Goal: Task Accomplishment & Management: Manage account settings

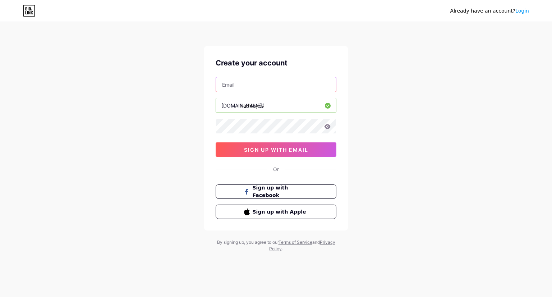
click at [252, 84] on input "text" at bounding box center [276, 84] width 120 height 14
type input "k"
type input "[PERSON_NAME][EMAIL_ADDRESS][DOMAIN_NAME]"
click at [375, 112] on div "Already have an account? Login Create your account [PERSON_NAME][EMAIL_ADDRESS]…" at bounding box center [276, 137] width 552 height 275
drag, startPoint x: 445, startPoint y: 93, endPoint x: 420, endPoint y: 99, distance: 25.5
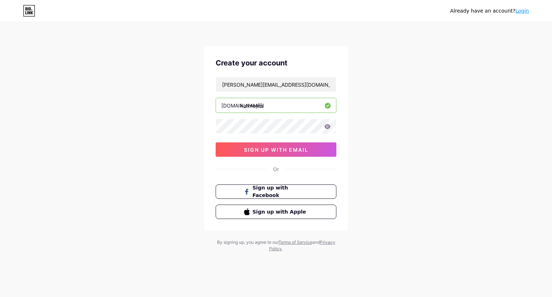
click at [445, 93] on div "Already have an account? Login Create your account [PERSON_NAME][EMAIL_ADDRESS]…" at bounding box center [276, 137] width 552 height 275
click at [327, 125] on icon at bounding box center [328, 126] width 6 height 5
drag, startPoint x: 288, startPoint y: 85, endPoint x: 195, endPoint y: 81, distance: 93.5
click at [195, 81] on div "Already have an account? Login Create your account [PERSON_NAME][EMAIL_ADDRESS]…" at bounding box center [276, 137] width 552 height 275
click at [293, 105] on input "kathreyes" at bounding box center [276, 105] width 120 height 14
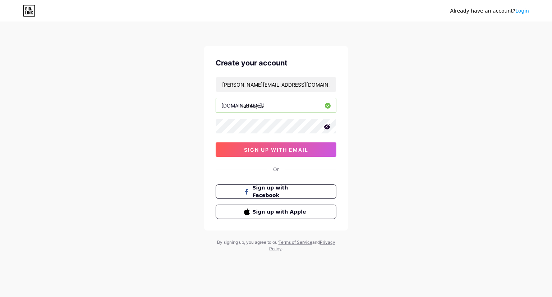
click at [293, 105] on input "kathreyes" at bounding box center [276, 105] width 120 height 14
click at [387, 142] on div "Already have an account? Login Create your account [PERSON_NAME][EMAIL_ADDRESS]…" at bounding box center [276, 137] width 552 height 275
click at [290, 148] on span "sign up with email" at bounding box center [276, 150] width 64 height 6
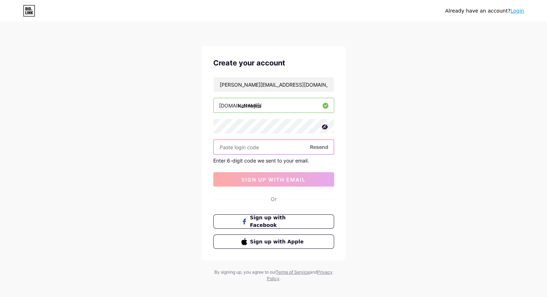
click at [268, 147] on input "text" at bounding box center [273, 147] width 120 height 14
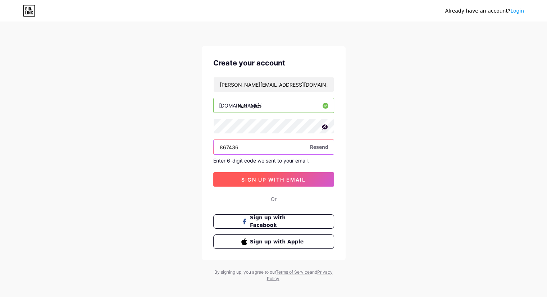
type input "867436"
click at [288, 178] on span "sign up with email" at bounding box center [273, 179] width 64 height 6
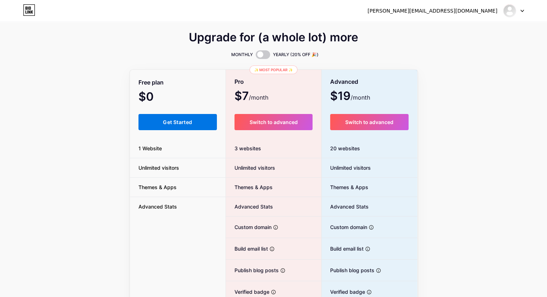
click at [183, 121] on span "Get Started" at bounding box center [177, 122] width 29 height 6
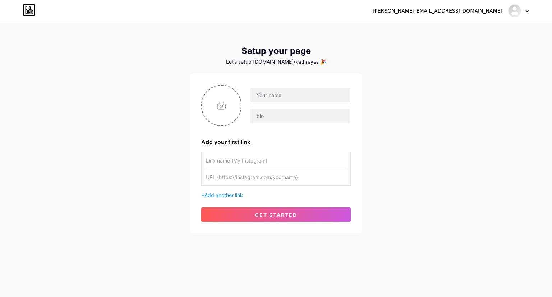
click at [265, 163] on input "text" at bounding box center [276, 160] width 140 height 16
click at [253, 163] on input "text" at bounding box center [276, 160] width 140 height 16
click at [242, 160] on input "text" at bounding box center [276, 160] width 140 height 16
click at [220, 160] on input "text" at bounding box center [276, 160] width 140 height 16
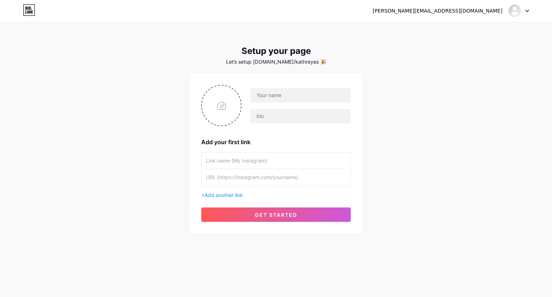
click at [248, 160] on input "text" at bounding box center [276, 160] width 140 height 16
click at [271, 160] on input "text" at bounding box center [276, 160] width 140 height 16
click at [227, 196] on span "Add another link" at bounding box center [224, 195] width 38 height 6
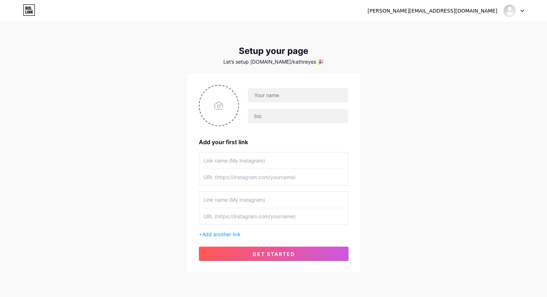
click at [254, 175] on input "text" at bounding box center [273, 177] width 140 height 16
paste input "[URL][DOMAIN_NAME]"
type input "[URL][DOMAIN_NAME]"
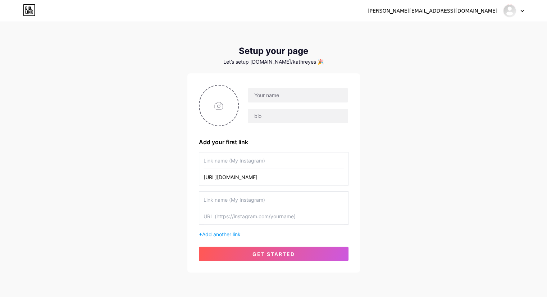
click at [241, 215] on input "text" at bounding box center [273, 216] width 140 height 16
paste input "[URL][PERSON_NAME][DOMAIN_NAME]"
type input "[URL][PERSON_NAME][DOMAIN_NAME]"
click at [244, 197] on input "text" at bounding box center [273, 200] width 140 height 16
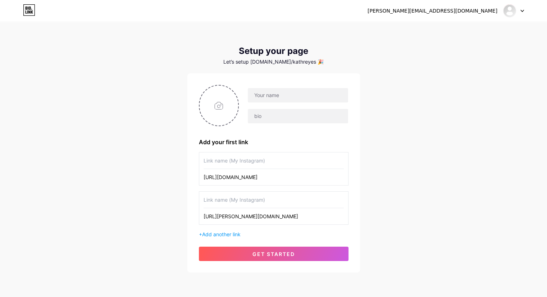
scroll to position [0, 0]
type input "[PERSON_NAME] Digital con Amazon"
click at [243, 161] on input "text" at bounding box center [273, 160] width 140 height 16
type input "C"
type input "Curso:"
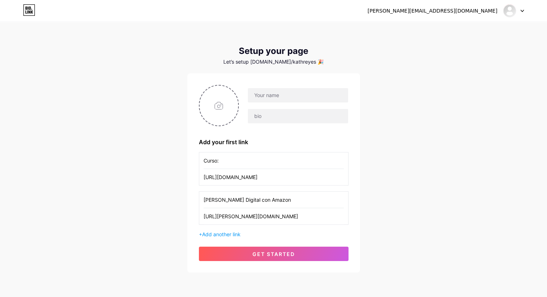
click at [217, 197] on input "[PERSON_NAME] Digital con Amazon" at bounding box center [273, 200] width 140 height 16
type input "Curso: Riqueza Digital con Amazon"
click at [256, 158] on input "Curso:" at bounding box center [273, 160] width 140 height 16
paste input "Guia Gana con AMZ productos Gratis | +200 proveedores"
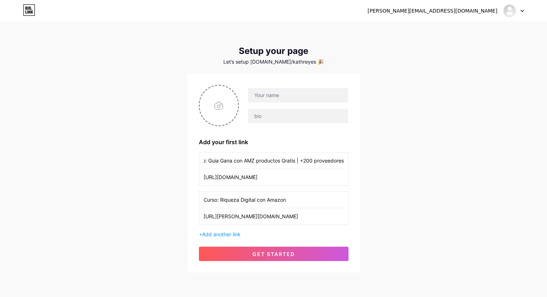
drag, startPoint x: 253, startPoint y: 160, endPoint x: 247, endPoint y: 160, distance: 5.8
click at [247, 160] on input "Curso: Guia Gana con AMZ productos Gratis | +200 proveedores" at bounding box center [273, 160] width 140 height 16
type input "Curso: Guia Gana con Amazon productos Gratis | +200 proveedores"
click at [288, 95] on input "text" at bounding box center [298, 95] width 100 height 14
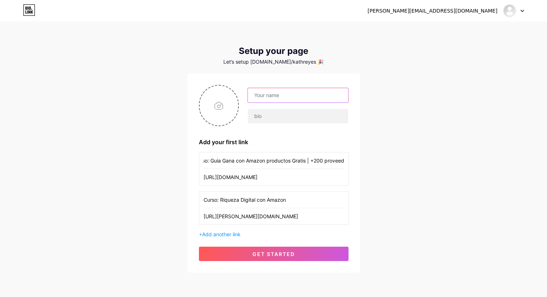
scroll to position [0, 0]
type input "[PERSON_NAME]"
click at [211, 101] on input "file" at bounding box center [218, 106] width 39 height 40
type input "C:\fakepath\amzrev.png"
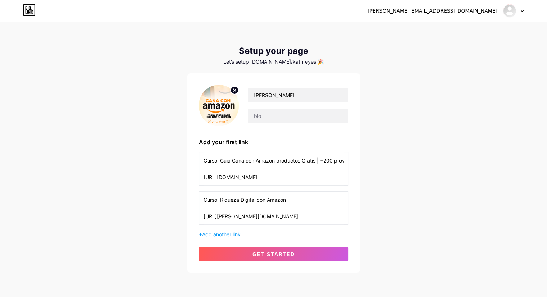
click at [221, 107] on img at bounding box center [219, 105] width 40 height 41
click at [226, 98] on img at bounding box center [219, 105] width 40 height 41
click at [285, 253] on span "get started" at bounding box center [273, 254] width 42 height 6
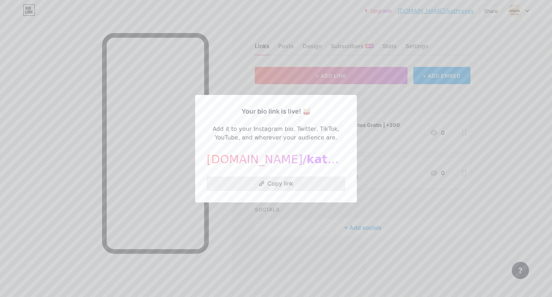
click at [279, 188] on button "Copy link" at bounding box center [276, 183] width 139 height 14
click at [398, 112] on div at bounding box center [276, 148] width 552 height 297
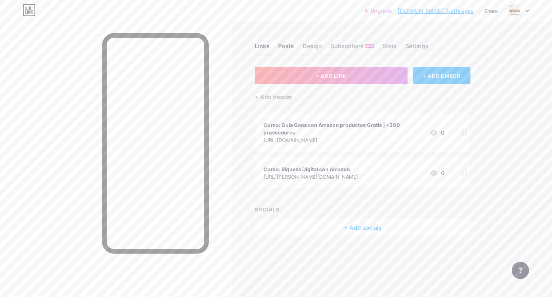
click at [289, 49] on div "Posts" at bounding box center [286, 48] width 16 height 13
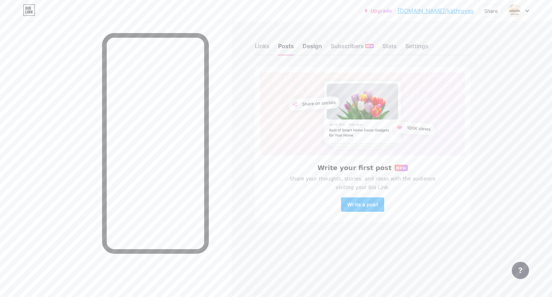
click at [311, 47] on div "Design" at bounding box center [312, 48] width 19 height 13
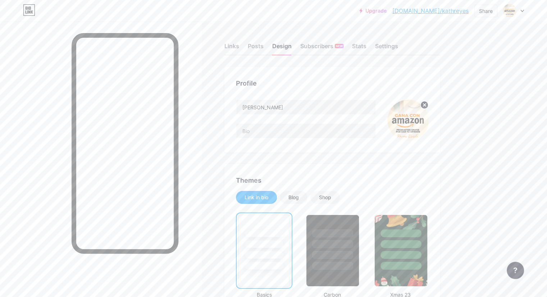
scroll to position [72, 0]
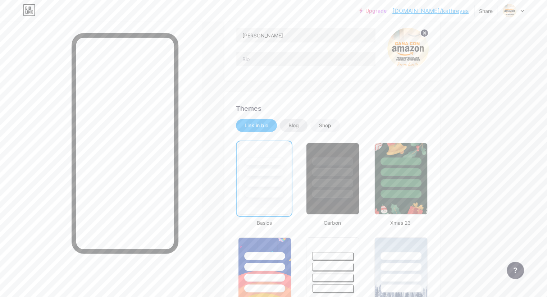
click at [299, 128] on div "Blog" at bounding box center [293, 125] width 10 height 7
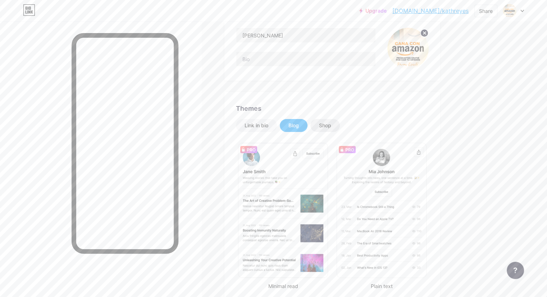
click at [331, 127] on div "Shop" at bounding box center [325, 125] width 12 height 7
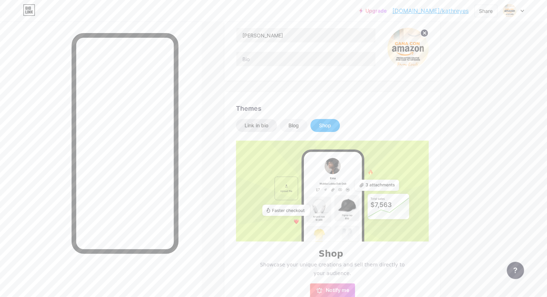
click at [268, 125] on div "Link in bio" at bounding box center [256, 125] width 24 height 7
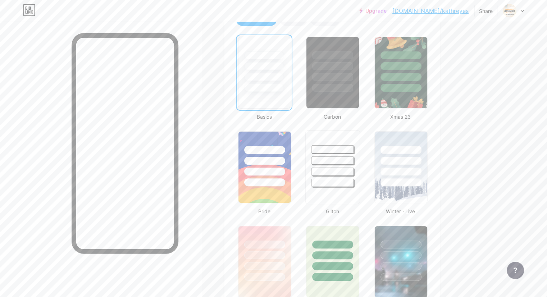
scroll to position [216, 0]
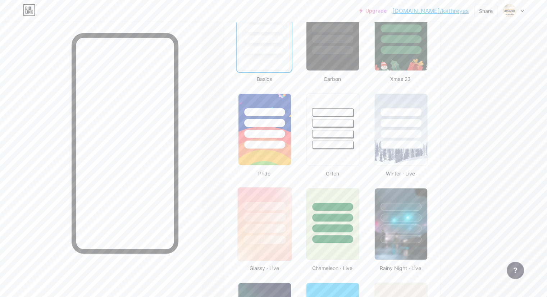
click at [291, 197] on div at bounding box center [265, 215] width 54 height 56
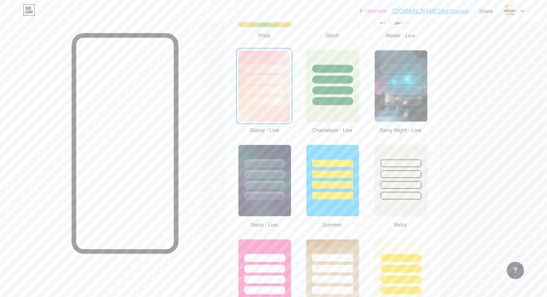
scroll to position [395, 0]
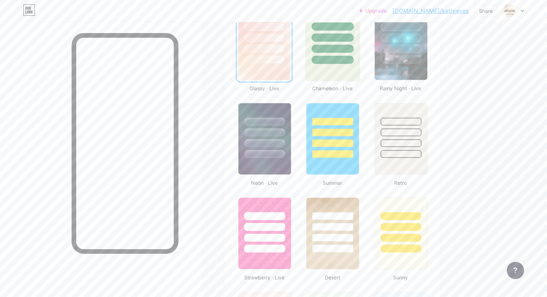
click at [359, 66] on div at bounding box center [332, 44] width 55 height 74
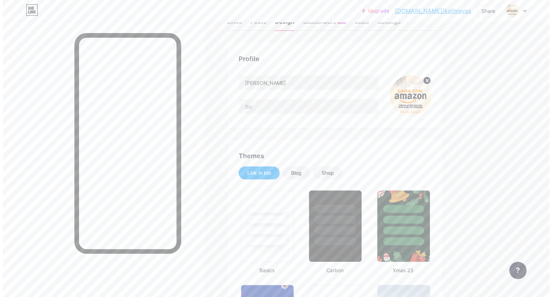
scroll to position [0, 0]
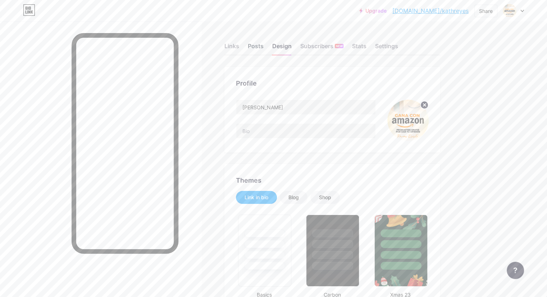
click at [263, 46] on div "Posts" at bounding box center [256, 48] width 16 height 13
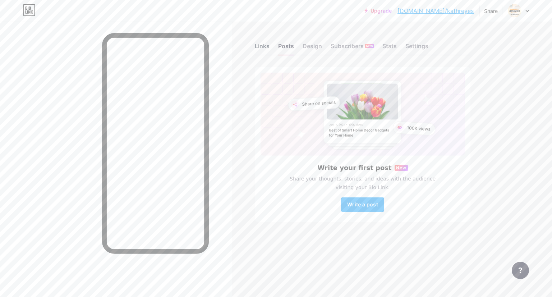
click at [267, 45] on div "Links" at bounding box center [262, 48] width 15 height 13
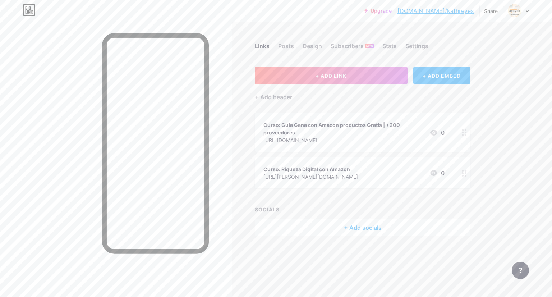
click at [358, 165] on div "Curso: Riqueza Digital con Amazon [URL][PERSON_NAME][DOMAIN_NAME]" at bounding box center [310, 173] width 95 height 17
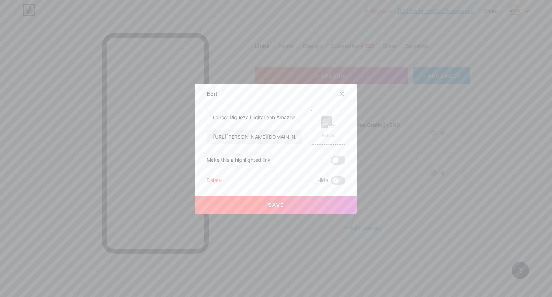
click at [245, 116] on input "Curso: Riqueza Digital con Amazon" at bounding box center [254, 117] width 95 height 14
drag, startPoint x: 264, startPoint y: 116, endPoint x: 343, endPoint y: 113, distance: 78.8
click at [343, 113] on div "Edit Content YouTube Play YouTube video without leaving your page. ADD Vimeo Pl…" at bounding box center [276, 149] width 162 height 130
click at [283, 120] on input "Curso: Riqueza Digital con Amazon" at bounding box center [254, 117] width 95 height 14
click at [295, 117] on input "Curso: Riqueza Digital con Amazon" at bounding box center [254, 117] width 95 height 14
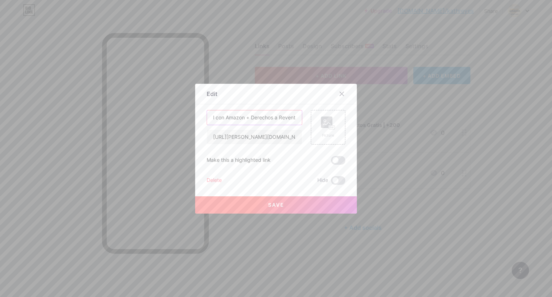
scroll to position [0, 53]
type input "Curso: Riqueza Digital con Amazon + Derechos a Reventa"
click at [330, 122] on icon at bounding box center [328, 122] width 14 height 13
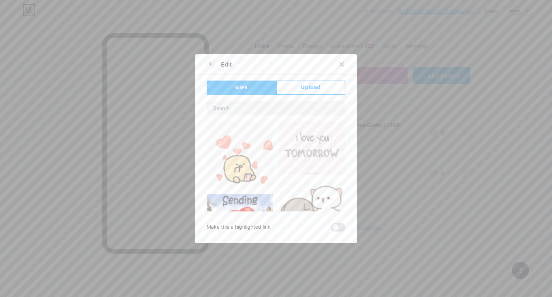
click at [302, 87] on span "Upload" at bounding box center [311, 88] width 20 height 8
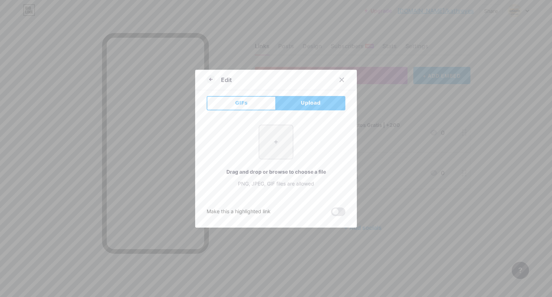
click at [283, 133] on input "file" at bounding box center [276, 142] width 34 height 34
type input "C:\fakepath\derecho_reventa (1).jpg"
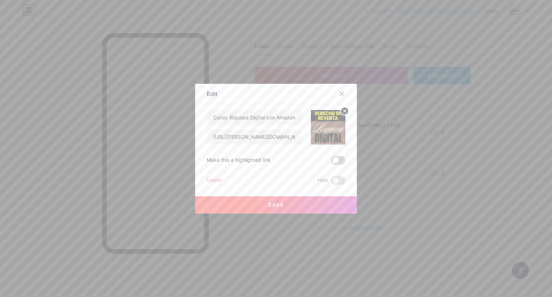
click at [335, 160] on span at bounding box center [338, 160] width 14 height 9
click at [331, 162] on input "checkbox" at bounding box center [331, 162] width 0 height 0
click at [286, 207] on button "Save" at bounding box center [276, 204] width 162 height 17
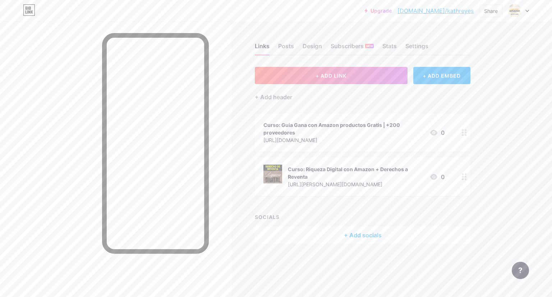
click at [357, 132] on div "Curso: Guia Gana con Amazon productos Gratis | +200 proveedores" at bounding box center [343, 128] width 160 height 15
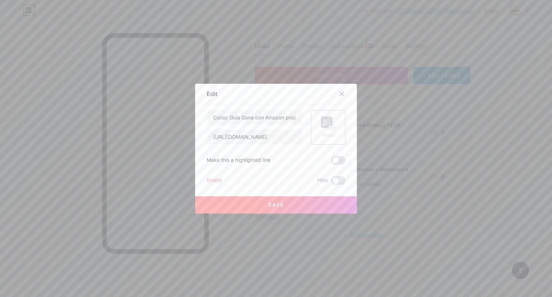
click at [324, 120] on circle at bounding box center [325, 121] width 2 height 2
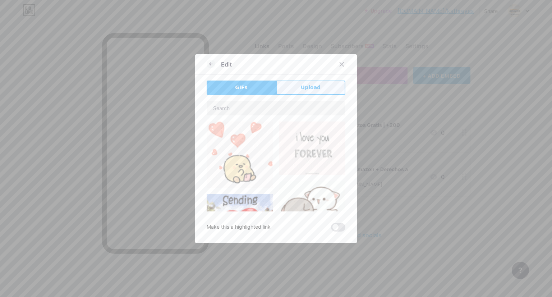
click at [307, 92] on button "Upload" at bounding box center [310, 88] width 69 height 14
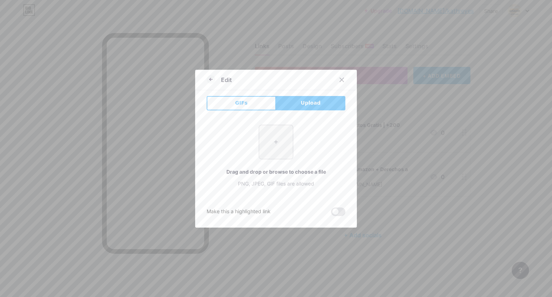
click at [282, 141] on input "file" at bounding box center [276, 142] width 34 height 34
type input "C:\fakepath\amzrev.png"
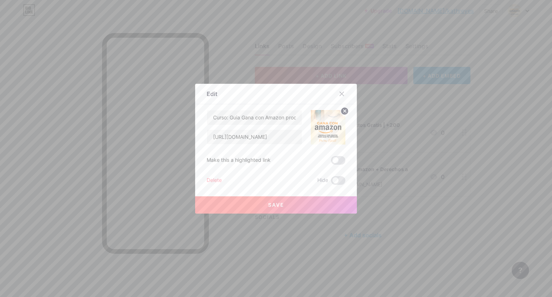
click at [288, 202] on button "Save" at bounding box center [276, 204] width 162 height 17
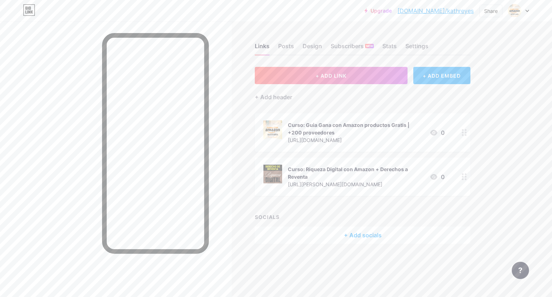
click at [441, 77] on div "+ ADD EMBED" at bounding box center [441, 75] width 57 height 17
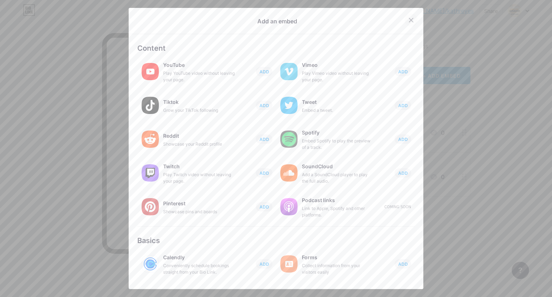
click at [408, 18] on icon at bounding box center [411, 20] width 6 height 6
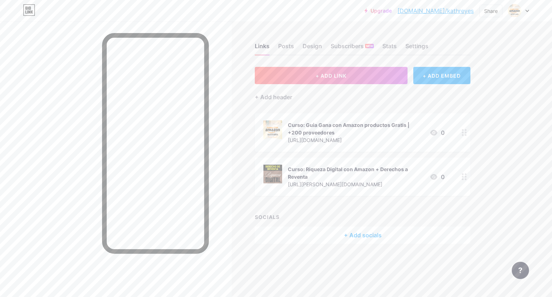
click at [358, 168] on div "Curso: Riqueza Digital con Amazon + Derechos a Reventa" at bounding box center [356, 172] width 136 height 15
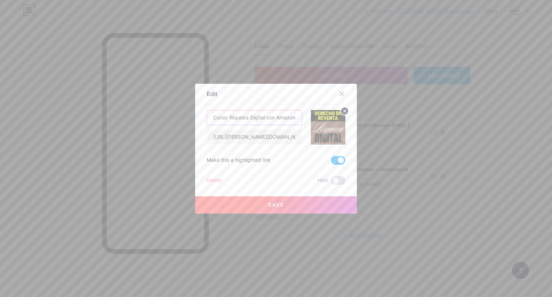
click at [227, 115] on input "Curso: Riqueza Digital con Amazon + Derechos a Reventa" at bounding box center [254, 117] width 95 height 14
type input "$197 | [PERSON_NAME] Digital con Amazon + Derechos a Reventa"
click at [282, 206] on button "Save" at bounding box center [276, 204] width 162 height 17
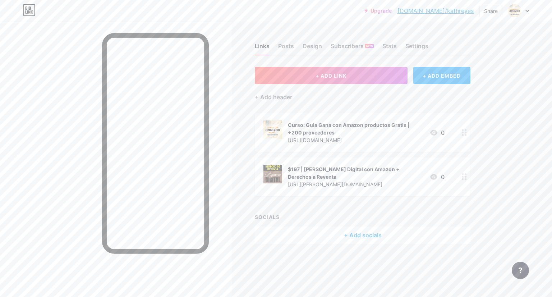
click at [407, 166] on div "$197 | [PERSON_NAME] Digital con Amazon + Derechos a Reventa" at bounding box center [356, 172] width 136 height 15
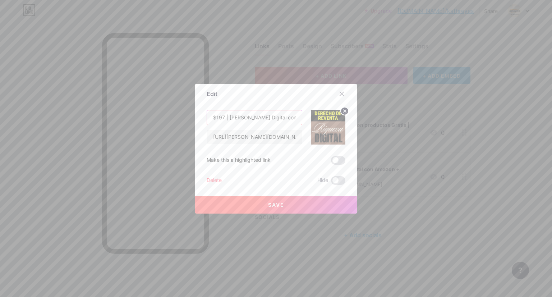
scroll to position [0, 68]
drag, startPoint x: 277, startPoint y: 118, endPoint x: 435, endPoint y: 111, distance: 157.9
click at [472, 110] on div "Edit Content YouTube Play YouTube video without leaving your page. ADD Vimeo Pl…" at bounding box center [276, 148] width 552 height 297
click at [268, 114] on input "$197 | [PERSON_NAME] Digital con Amazon + Derechos a Reventa" at bounding box center [254, 117] width 95 height 14
click at [272, 117] on input "$197 | [PERSON_NAME] Digital con Amazon + Derechos a Reventa" at bounding box center [254, 117] width 95 height 14
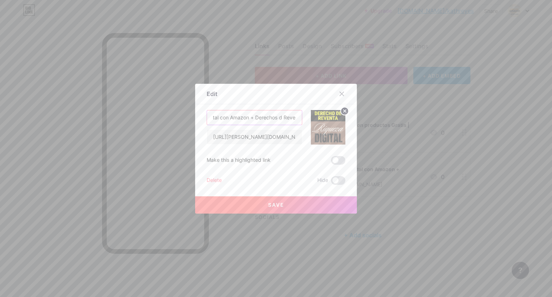
scroll to position [0, 65]
type input "$197 | [PERSON_NAME] Digital con Amazon + Derechos de Reventa"
click at [277, 200] on button "Save" at bounding box center [276, 204] width 162 height 17
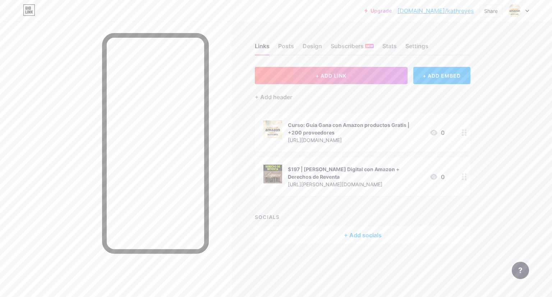
click at [464, 130] on icon at bounding box center [464, 132] width 5 height 7
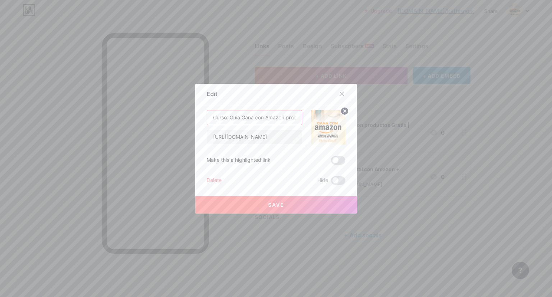
drag, startPoint x: 227, startPoint y: 117, endPoint x: 223, endPoint y: 116, distance: 4.0
click at [223, 116] on input "Curso: Guia Gana con Amazon productos Gratis | +200 proveedores" at bounding box center [254, 117] width 95 height 14
click at [259, 117] on input "$49 | Curso Guia Gana con Amazon productos Gratis | +200 proveedores" at bounding box center [254, 117] width 95 height 14
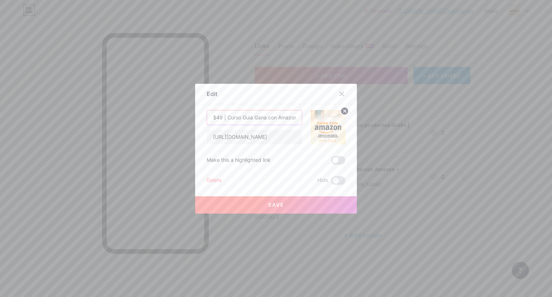
drag, startPoint x: 288, startPoint y: 117, endPoint x: 154, endPoint y: 122, distance: 134.5
click at [154, 122] on div "Edit Content YouTube Play YouTube video without leaving your page. ADD Vimeo Pl…" at bounding box center [276, 148] width 552 height 297
click at [260, 122] on input "$49 | Curso Guia Gana con Amazon productos Gratis | +200 proveedores" at bounding box center [254, 117] width 95 height 14
drag, startPoint x: 239, startPoint y: 115, endPoint x: 252, endPoint y: 115, distance: 12.2
click at [252, 115] on input "$49 | Curso Guia Gana con Amazon productos Gratis | +200 proveedores" at bounding box center [254, 117] width 95 height 14
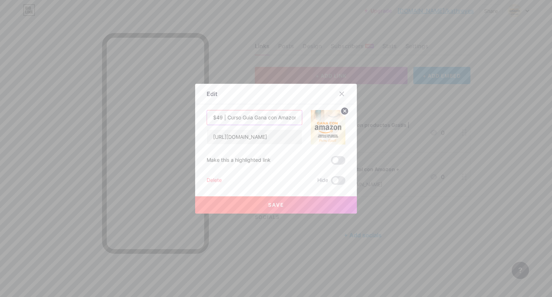
type input "$49 | Curso Guia Gana con Amazon productos Gratis | +200 proveedores"
click at [294, 202] on button "Save" at bounding box center [276, 204] width 162 height 17
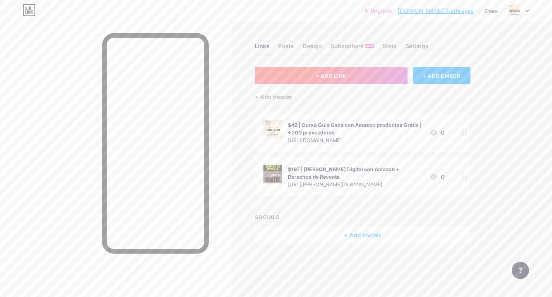
click at [362, 75] on button "+ ADD LINK" at bounding box center [331, 75] width 153 height 17
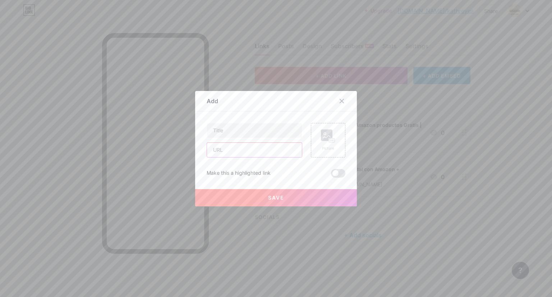
click at [229, 150] on input "text" at bounding box center [254, 150] width 95 height 14
paste input "[URL][DOMAIN_NAME]"
type input "[URL][DOMAIN_NAME]"
click at [329, 138] on rect at bounding box center [332, 140] width 6 height 4
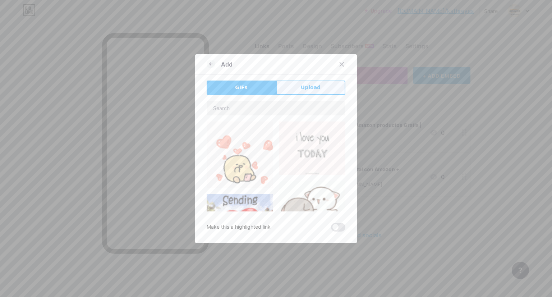
click at [304, 85] on span "Upload" at bounding box center [311, 88] width 20 height 8
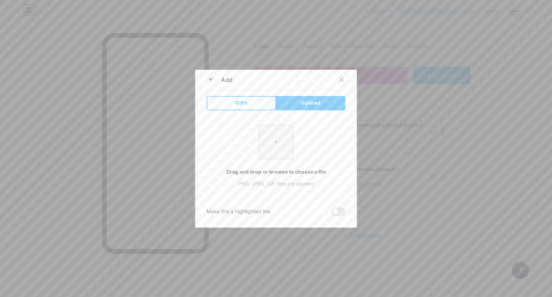
click at [292, 104] on button "Upload" at bounding box center [310, 103] width 69 height 14
click at [280, 136] on input "file" at bounding box center [276, 142] width 34 height 34
type input "C:\fakepath\riquez.png"
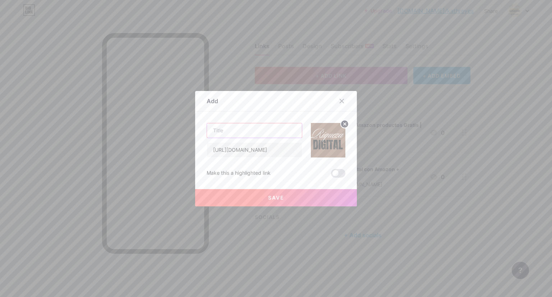
click at [217, 129] on input "text" at bounding box center [254, 130] width 95 height 14
type input "r"
click at [297, 191] on button "Save" at bounding box center [276, 197] width 162 height 17
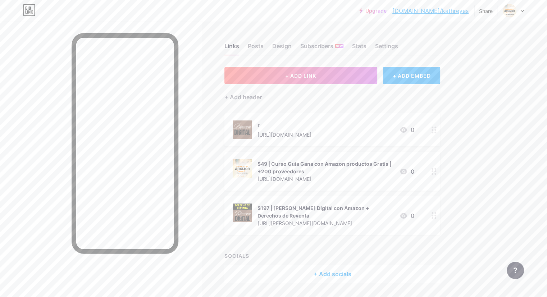
click at [311, 206] on div "$197 | [PERSON_NAME] Digital con Amazon + Derechos de Reventa" at bounding box center [325, 211] width 136 height 15
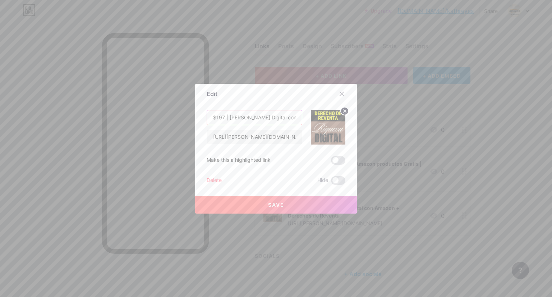
click at [209, 119] on input "$197 | [PERSON_NAME] Digital con Amazon + Derechos de Reventa" at bounding box center [254, 117] width 95 height 14
click at [341, 94] on icon at bounding box center [342, 94] width 6 height 6
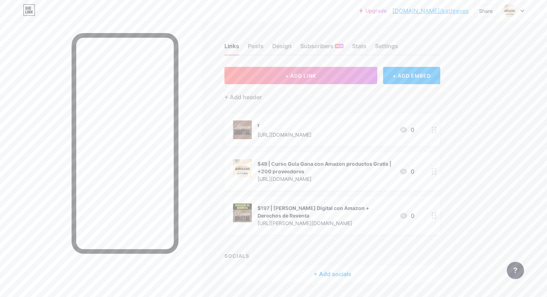
click at [311, 130] on div "r [URL][DOMAIN_NAME]" at bounding box center [284, 129] width 54 height 19
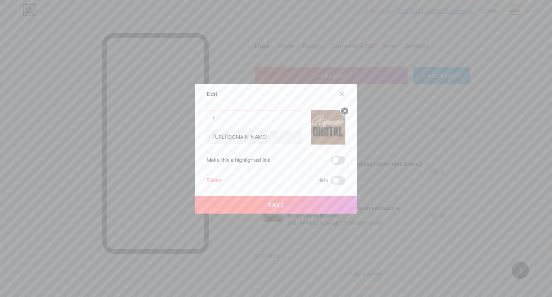
click at [238, 122] on input "r" at bounding box center [254, 117] width 95 height 14
paste input "$197 | [PERSON_NAME] Digital con Amazon + Derechos de Reventa"
drag, startPoint x: 236, startPoint y: 116, endPoint x: 356, endPoint y: 113, distance: 120.4
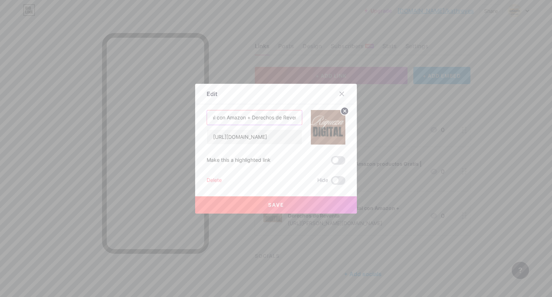
click at [356, 113] on div "Edit Content YouTube Play YouTube video without leaving your page. ADD Vimeo Pl…" at bounding box center [276, 148] width 552 height 297
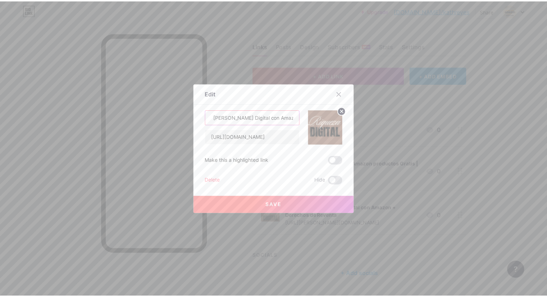
scroll to position [0, 0]
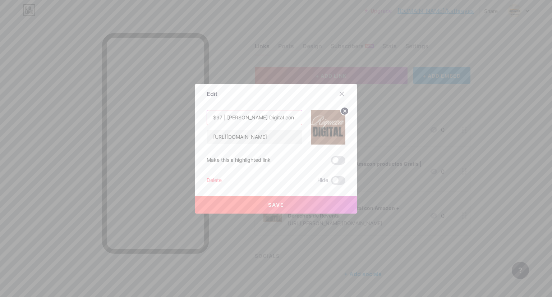
type input "$97 | [PERSON_NAME] Digital con Amazon"
click at [280, 203] on span "Save" at bounding box center [276, 205] width 16 height 6
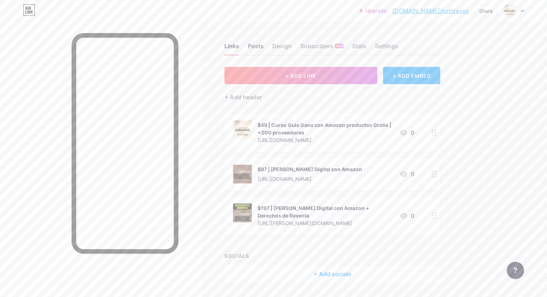
click at [263, 46] on div "Posts" at bounding box center [256, 48] width 16 height 13
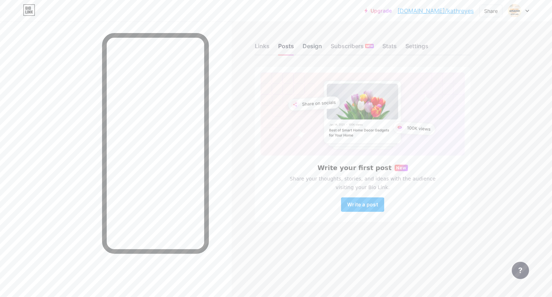
click at [311, 44] on div "Design" at bounding box center [312, 48] width 19 height 13
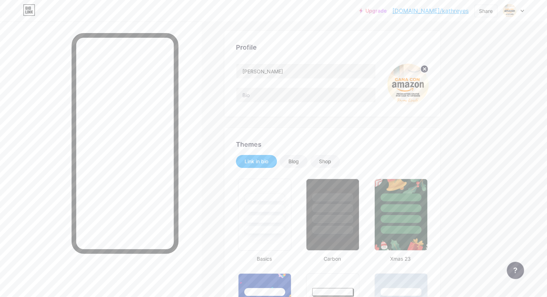
scroll to position [36, 0]
click at [296, 93] on input "text" at bounding box center [305, 95] width 139 height 14
type input "zd"
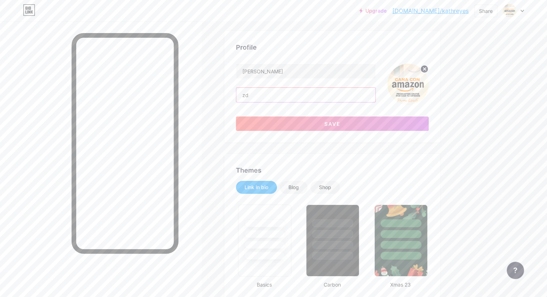
click at [313, 95] on input "zd" at bounding box center [305, 95] width 139 height 14
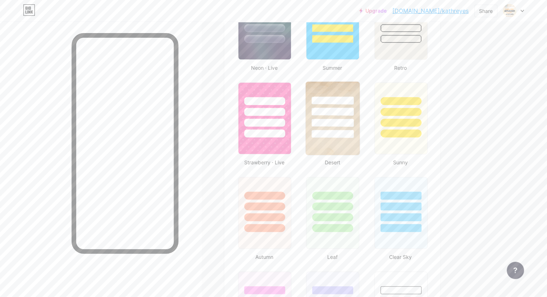
scroll to position [539, 0]
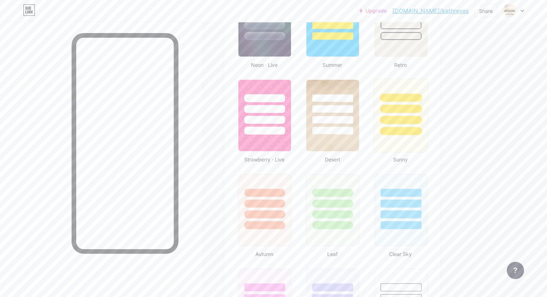
click at [422, 120] on div at bounding box center [401, 120] width 42 height 8
click at [285, 210] on div at bounding box center [264, 214] width 42 height 8
click at [422, 129] on div at bounding box center [401, 131] width 42 height 8
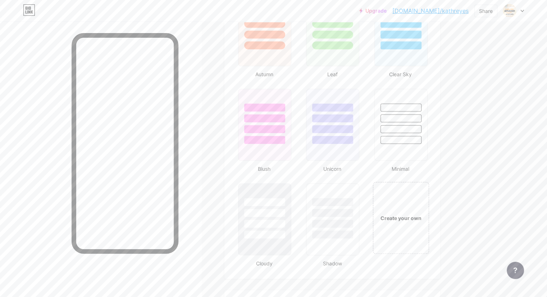
scroll to position [755, 0]
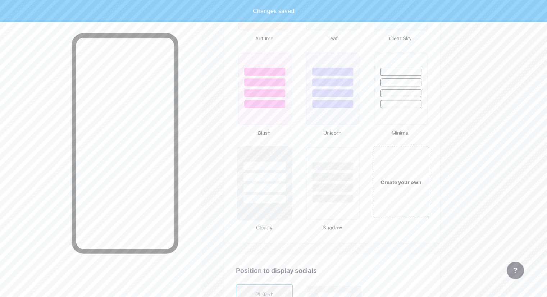
click at [285, 176] on div at bounding box center [264, 177] width 42 height 8
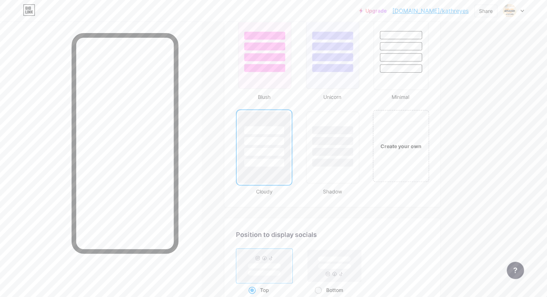
scroll to position [827, 0]
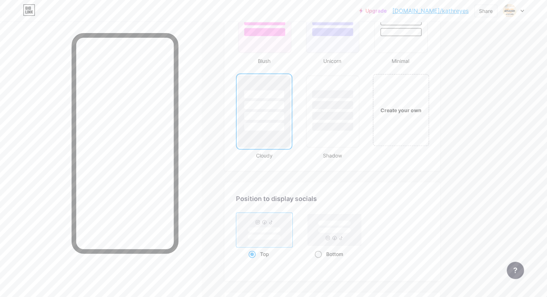
click at [361, 238] on rect at bounding box center [335, 230] width 54 height 32
click at [319, 261] on input "Bottom" at bounding box center [316, 263] width 5 height 5
radio input "true"
click at [423, 126] on div "Create your own" at bounding box center [401, 110] width 58 height 74
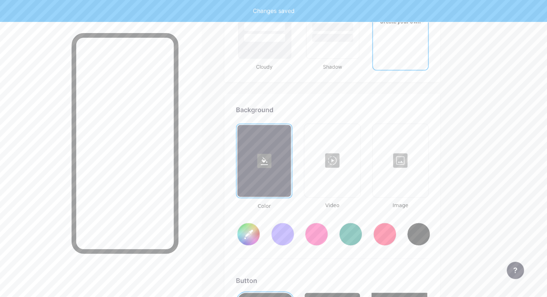
scroll to position [978, 0]
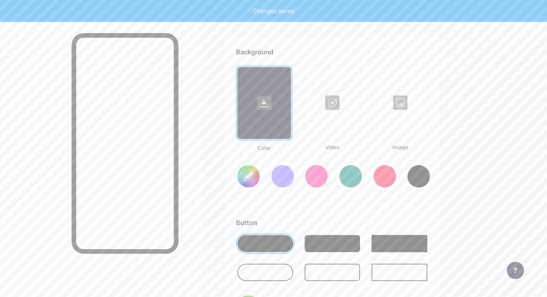
type input "#ffffff"
type input "#000000"
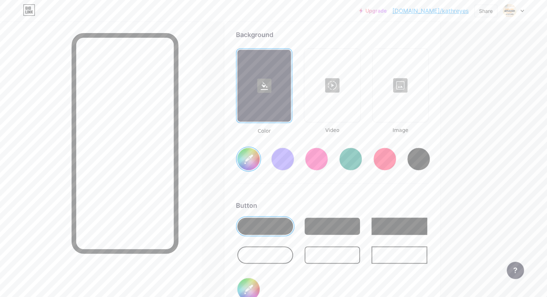
scroll to position [1014, 0]
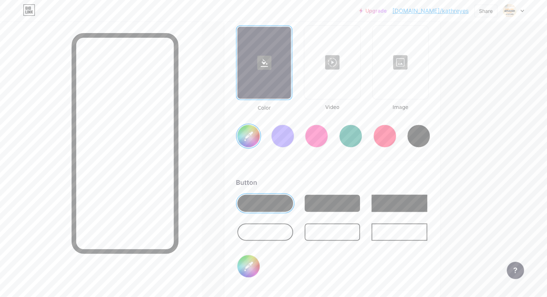
click at [354, 205] on div at bounding box center [332, 202] width 56 height 17
click at [414, 200] on div at bounding box center [399, 202] width 56 height 17
click at [359, 203] on div at bounding box center [332, 202] width 56 height 17
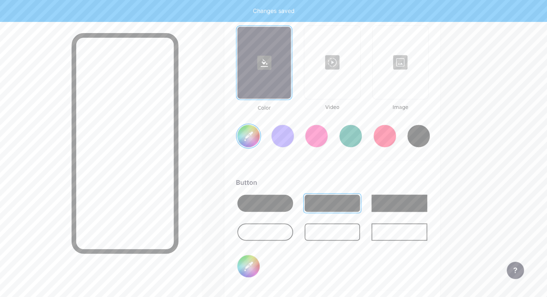
click at [359, 228] on div at bounding box center [332, 231] width 56 height 17
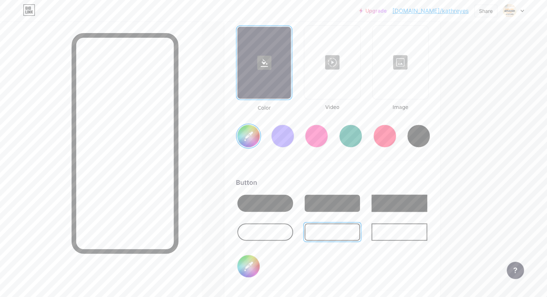
click at [360, 205] on div at bounding box center [332, 202] width 56 height 17
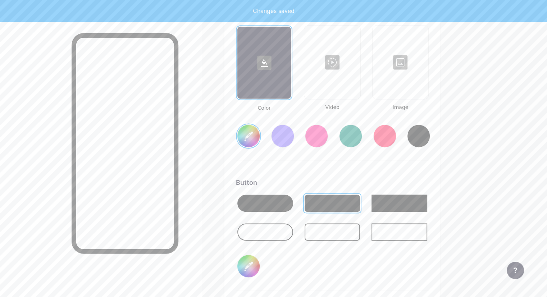
click at [328, 137] on div at bounding box center [316, 135] width 23 height 23
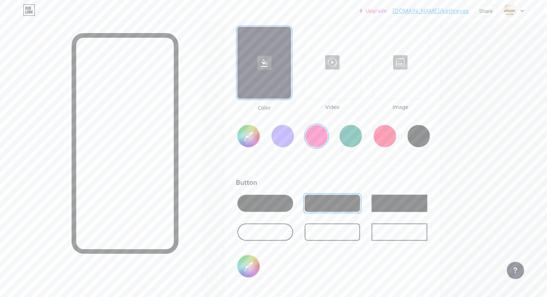
click at [259, 138] on input "#ff2e96" at bounding box center [248, 136] width 22 height 22
click at [376, 166] on div "Background Color Video Image #fef3e1 Button #000000 Font Inter Poppins EB Garam…" at bounding box center [332, 220] width 193 height 426
click at [259, 265] on input "#000000" at bounding box center [248, 266] width 22 height 22
type input "#fef3e1"
type input "#a39714"
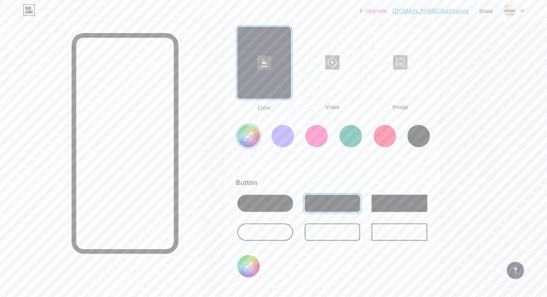
type input "#fef3e1"
type input "#a99c14"
type input "#fef3e1"
type input "#b2a515"
type input "#fef3e1"
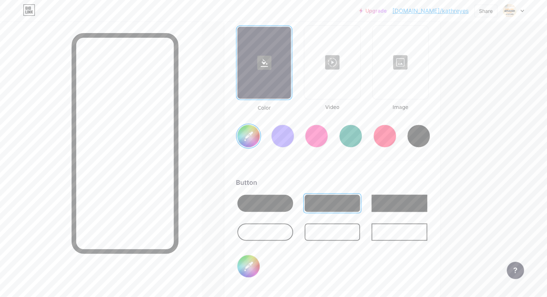
type input "#b9ab13"
type input "#fef3e1"
type input "#bdaf14"
type input "#fef3e1"
type input "#c4b512"
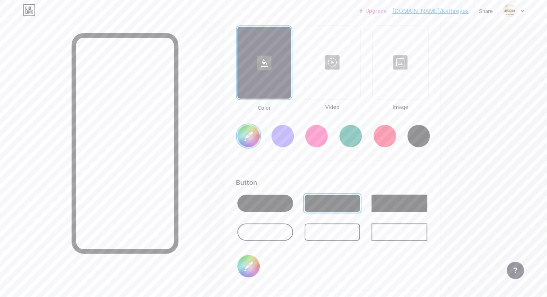
type input "#fef3e1"
type input "#cbbb10"
type input "#fef3e1"
type input "#dbca0f"
type input "#fef3e1"
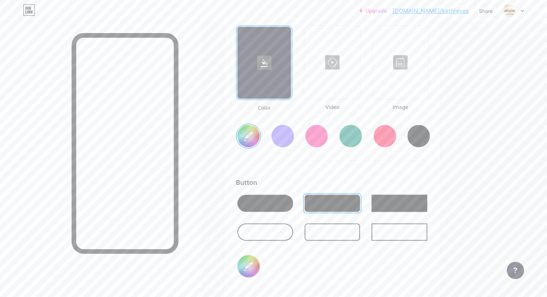
type input "#e7d50d"
type input "#fef3e1"
type input "#f1de09"
type input "#fef3e1"
type input "#fee906"
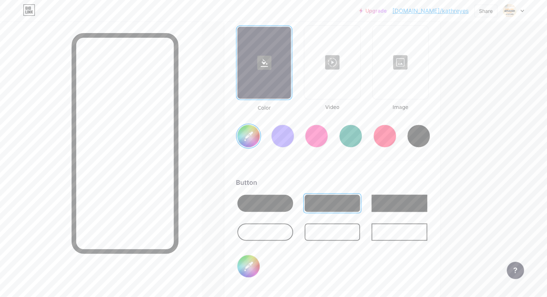
type input "#fef3e1"
type input "#ffea00"
type input "#fef3e1"
type input "#fbff00"
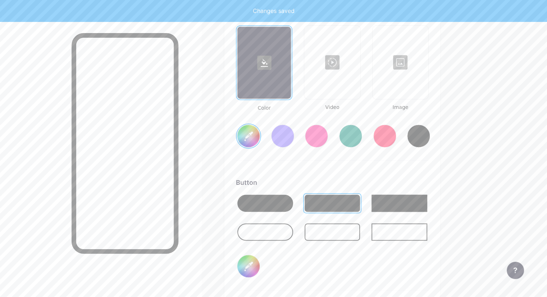
type input "#fef3e1"
type input "#fff700"
type input "#fef3e1"
type input "#ffea00"
type input "#fef3e1"
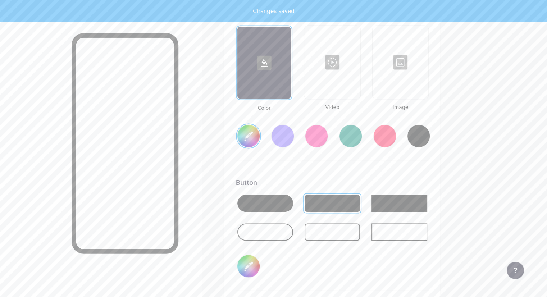
type input "#ffdd00"
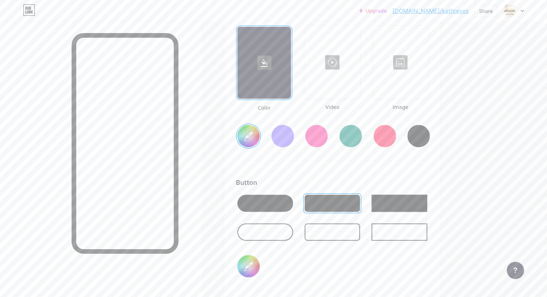
type input "#fef3e1"
type input "#ffd500"
type input "#fef3e1"
type input "#ffc800"
type input "#fef3e1"
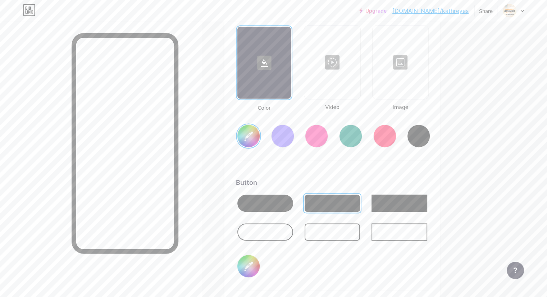
type input "#ffbb00"
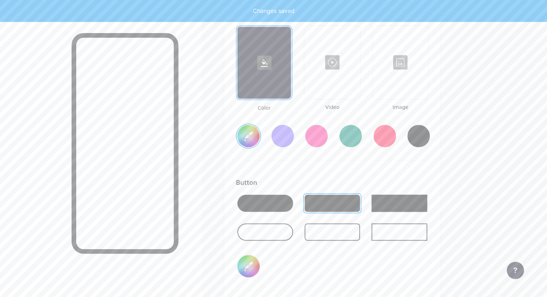
type input "#fef3e1"
type input "#ffc800"
type input "#fef3e1"
type input "#ffd500"
type input "#fef3e1"
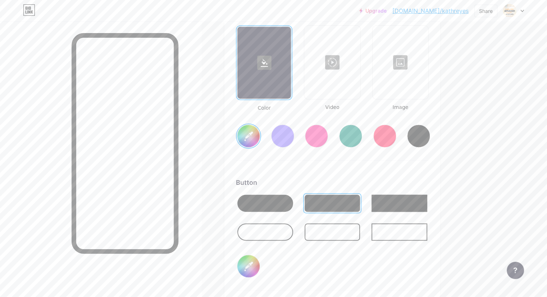
type input "#ffd500"
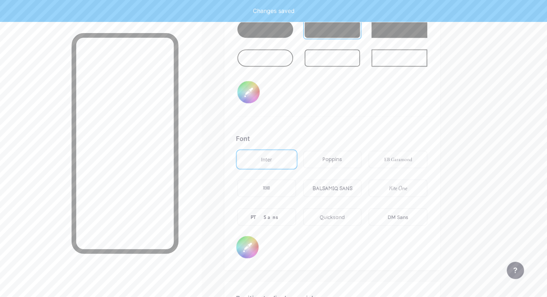
scroll to position [1229, 0]
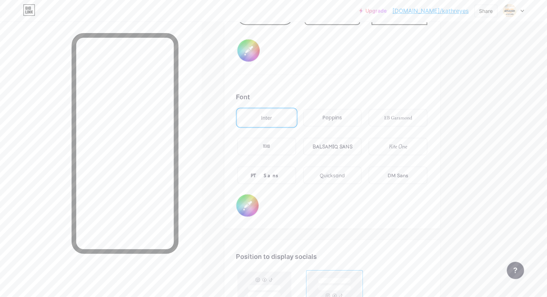
click at [342, 116] on div "Poppins" at bounding box center [331, 118] width 19 height 8
click at [427, 177] on div "DM Sans" at bounding box center [397, 174] width 59 height 17
click at [345, 173] on div "Quicksand" at bounding box center [332, 175] width 25 height 8
click at [296, 173] on div "PT Sans" at bounding box center [266, 174] width 59 height 17
click at [296, 109] on div "Inter" at bounding box center [266, 117] width 59 height 17
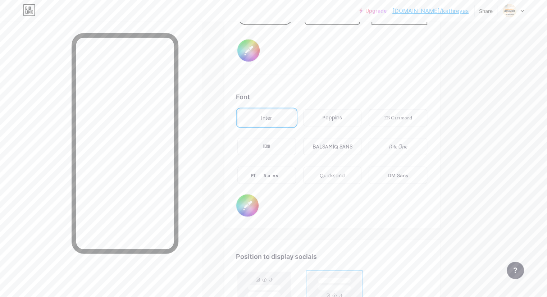
click at [342, 114] on div "Poppins" at bounding box center [331, 118] width 19 height 8
click at [412, 114] on div "EB Garamond" at bounding box center [398, 118] width 28 height 8
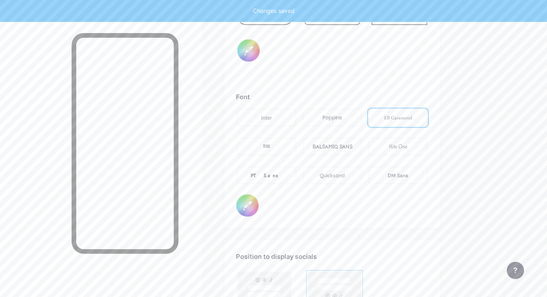
click at [296, 143] on div "TEKO" at bounding box center [266, 146] width 59 height 17
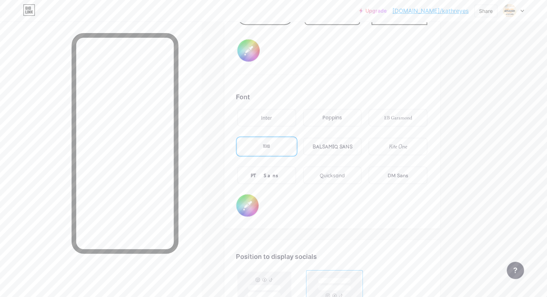
click at [352, 146] on div "BALSAMIQ SANS" at bounding box center [332, 147] width 40 height 8
click at [407, 145] on div "Kite One" at bounding box center [398, 147] width 18 height 8
click at [296, 166] on div "PT Sans" at bounding box center [266, 174] width 59 height 17
click at [362, 176] on div "Quicksand" at bounding box center [332, 174] width 59 height 17
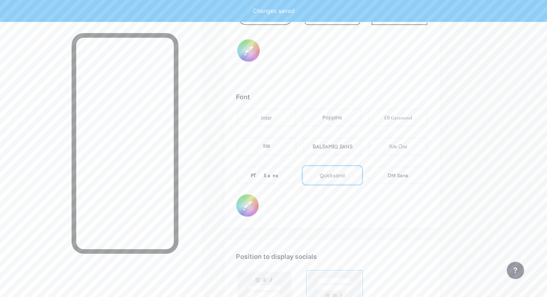
click at [408, 173] on div "DM Sans" at bounding box center [397, 175] width 20 height 8
click at [296, 117] on div "Inter" at bounding box center [266, 117] width 59 height 17
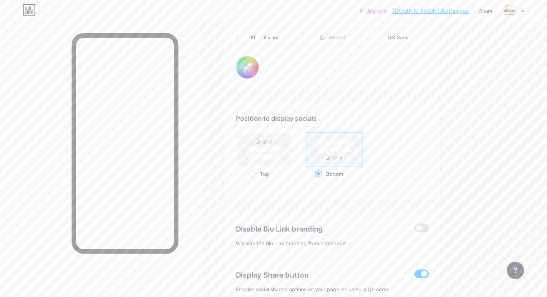
scroll to position [1407, 0]
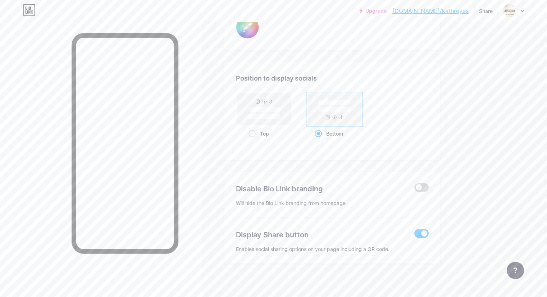
click at [428, 183] on span at bounding box center [421, 187] width 14 height 9
click at [414, 189] on input "checkbox" at bounding box center [414, 189] width 0 height 0
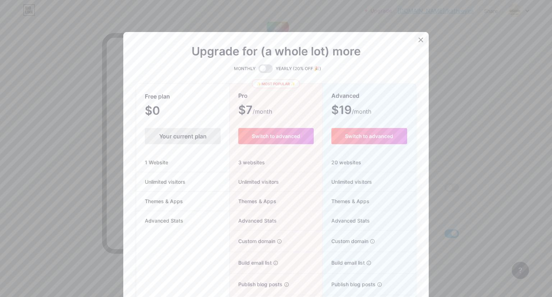
click at [420, 41] on icon at bounding box center [421, 40] width 6 height 6
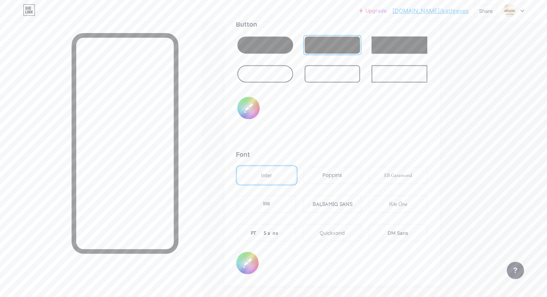
scroll to position [1227, 0]
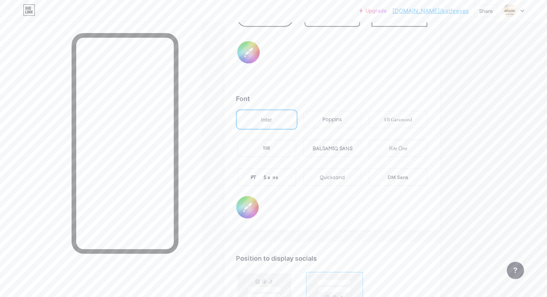
click at [258, 200] on input "#000000" at bounding box center [247, 207] width 22 height 22
type input "#fef3e1"
type input "#ffd500"
type input "#fef3e1"
type input "#ffd814"
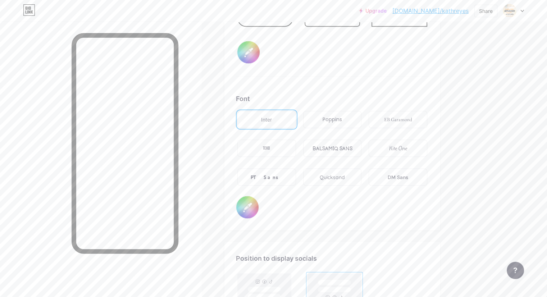
type input "#fef3e1"
type input "#fed716"
type input "#fef3e1"
type input "#ffd91a"
type input "#fef3e1"
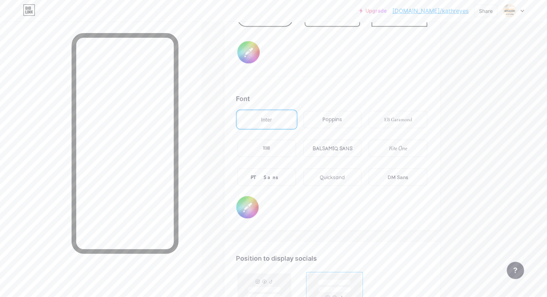
type input "#ffda1f"
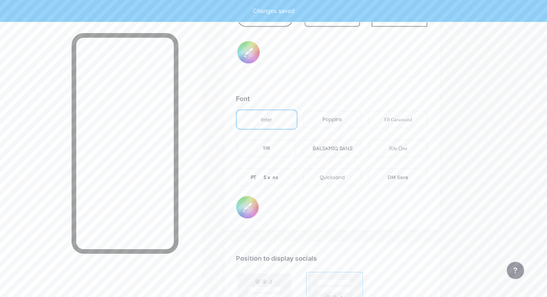
type input "#fef3e1"
type input "#fed920"
type input "#fef3e1"
type input "#ffda24"
type input "#fef3e1"
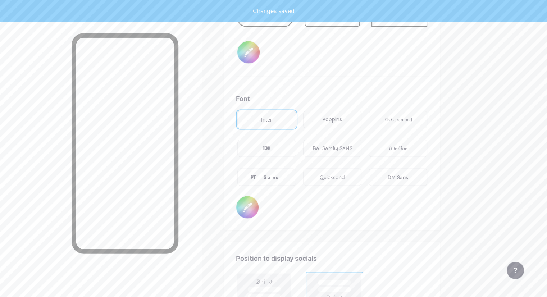
type input "#ffdb29"
type input "#fef3e1"
type input "#fedb2a"
type input "#fef3e1"
type input "#ffdb29"
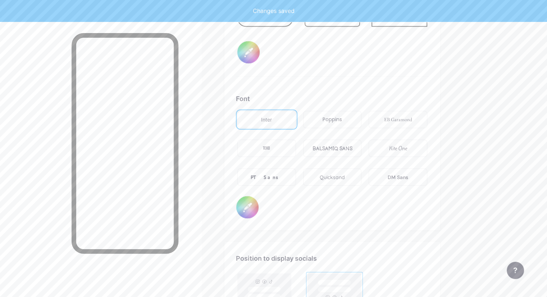
type input "#fef3e1"
type input "#ffdc2e"
type input "#fef3e1"
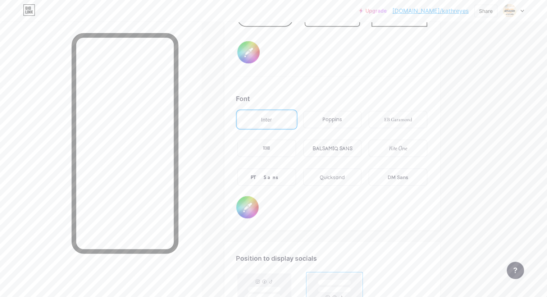
type input "#ffdc2e"
click at [258, 201] on input "#ffdc2e" at bounding box center [247, 207] width 22 height 22
click at [357, 202] on div "Font Inter Poppins EB Garamond TEKO BALSAMIQ SANS Kite One PT Sans Quicksand DM…" at bounding box center [332, 156] width 193 height 125
click at [258, 203] on input "#ffdc2e" at bounding box center [247, 207] width 22 height 22
type input "#fef3e1"
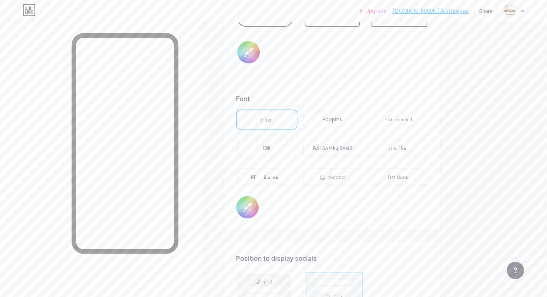
type input "#ff022e"
type input "#fef3e1"
type input "#ff142e"
type input "#fef3e1"
type input "#ffce2e"
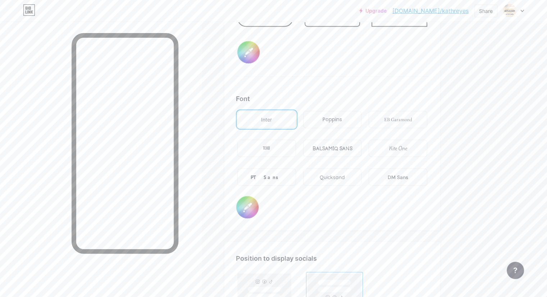
type input "#fef3e1"
type input "#ffce01"
type input "#fef3e1"
type input "#ffce12"
type input "#fef3e1"
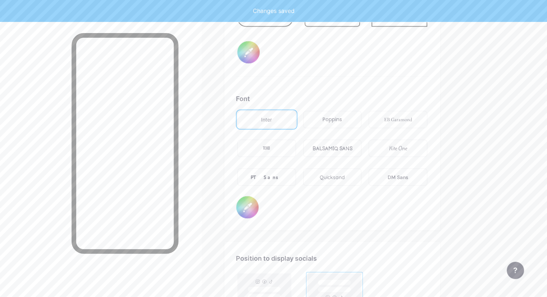
type input "#ffce12"
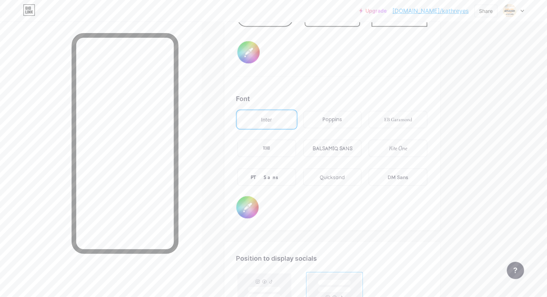
click at [259, 49] on input "#ffd500" at bounding box center [248, 52] width 22 height 22
type input "#fef3e1"
type input "#ff0200"
type input "#fef3e1"
type input "#ff1400"
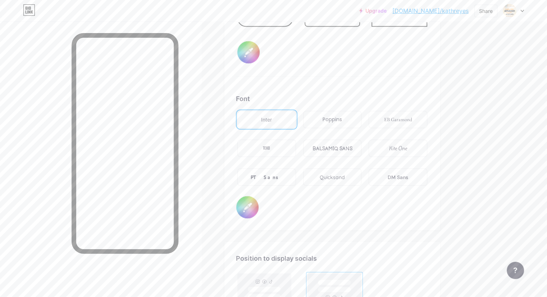
type input "#fef3e1"
type input "#ffce00"
type input "#fef3e1"
type input "#ffce01"
type input "#fef3e1"
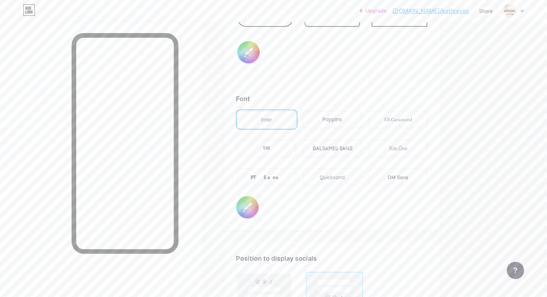
type input "#ffce12"
type input "#fef3e1"
type input "#ffce12"
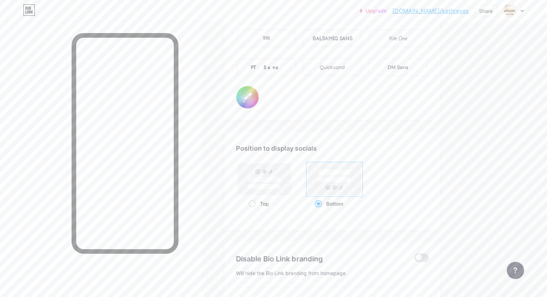
scroll to position [1299, 0]
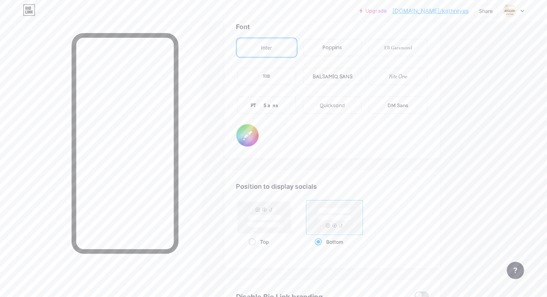
click at [258, 131] on input "#ffce12" at bounding box center [247, 135] width 22 height 22
type input "#fef3e1"
type input "#1814ff"
click at [404, 133] on div "Font Inter Poppins EB Garamond TEKO BALSAMIQ SANS Kite One PT Sans Quicksand DM…" at bounding box center [332, 84] width 193 height 125
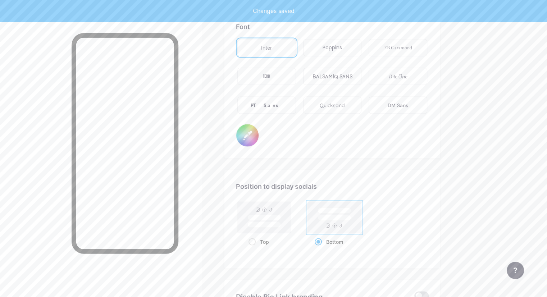
click at [258, 133] on input "#1814ff" at bounding box center [247, 135] width 22 height 22
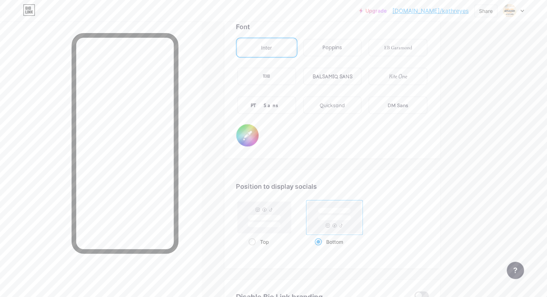
type input "#fef3e1"
type input "#1c1c2c"
type input "#fef3e1"
type input "#1e1e2f"
type input "#fef3e1"
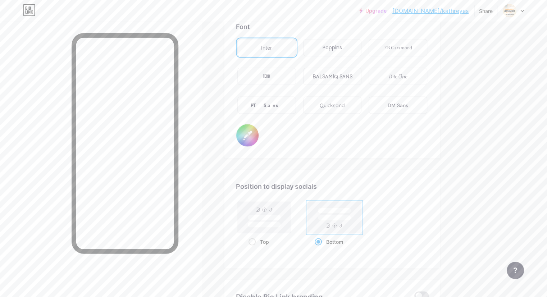
type input "#1f1f2e"
type input "#fef3e1"
type input "#201f2d"
type input "#fef3e1"
type input "#20202d"
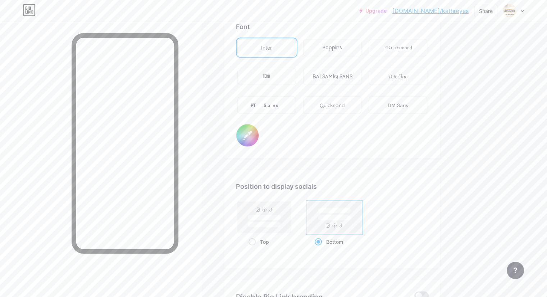
type input "#fef3e1"
type input "#1f1e29"
type input "#fef3e1"
type input "#1f1f28"
type input "#fef3e1"
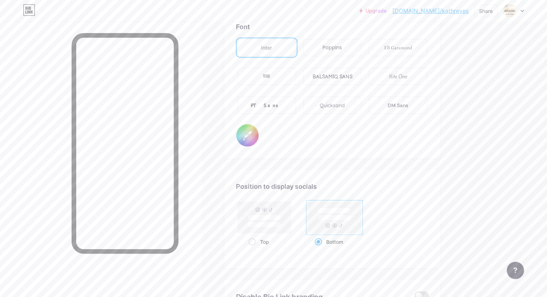
type input "#1e1e25"
type input "#fef3e1"
type input "#1e1e24"
type input "#fef3e1"
type input "#1c1c21"
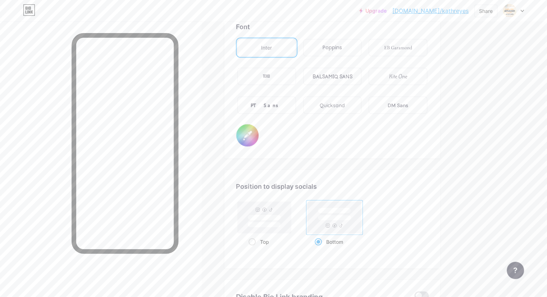
type input "#fef3e1"
type input "#1d1c21"
type input "#fef3e1"
type input "#1b1b1d"
type input "#fef3e1"
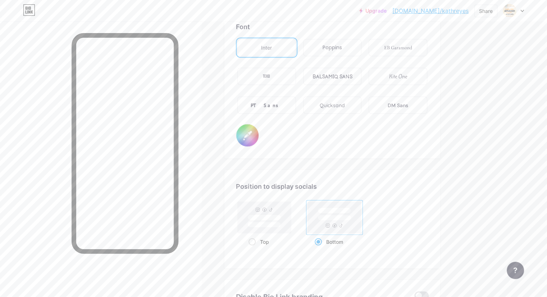
type input "#19181b"
type input "#fef3e1"
type input "#19191a"
type input "#fef3e1"
type input "#171617"
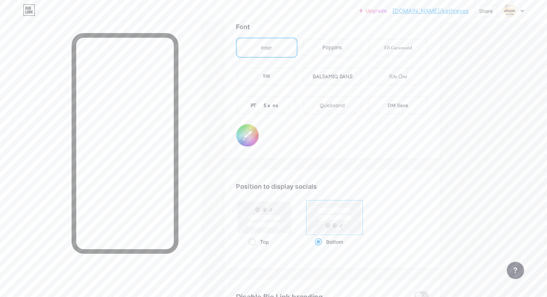
type input "#fef3e1"
type input "#141415"
type input "#fef3e1"
type input "#111112"
type input "#fef3e1"
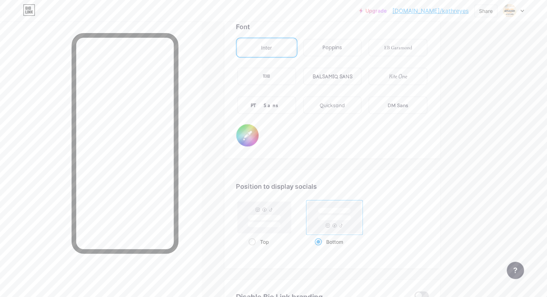
type input "#121212"
type input "#fef3e1"
type input "#0d0d0d"
type input "#fef3e1"
type input "#0a0a0a"
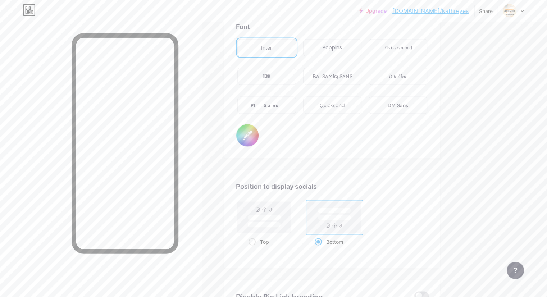
type input "#fef3e1"
type input "#050505"
type input "#fef3e1"
type input "#030303"
type input "#fef3e1"
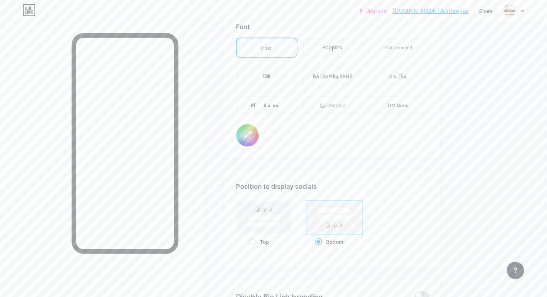
type input "#000000"
click at [373, 128] on div "Font Inter Poppins EB Garamond TEKO BALSAMIQ SANS Kite One PT Sans Quicksand DM…" at bounding box center [332, 84] width 193 height 125
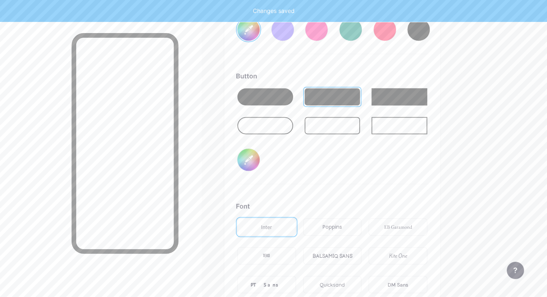
scroll to position [1120, 0]
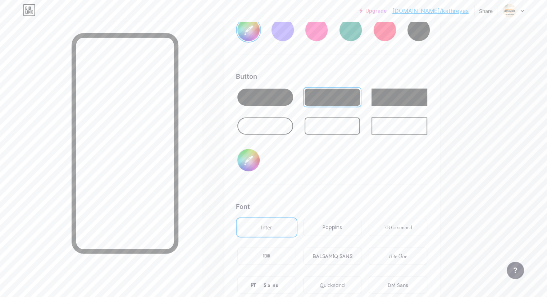
click at [259, 158] on input "#ffce12" at bounding box center [248, 160] width 22 height 22
click at [391, 147] on div "Button #ffce12" at bounding box center [332, 128] width 193 height 113
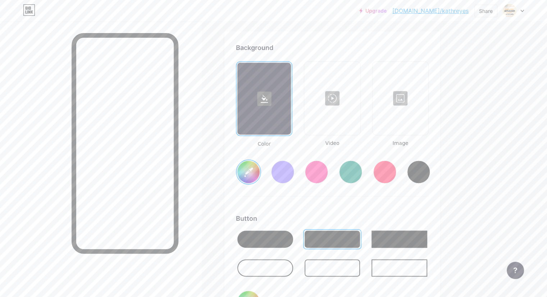
scroll to position [976, 0]
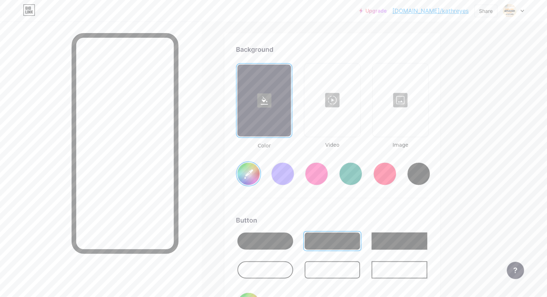
click at [259, 174] on input "#fef3e1" at bounding box center [248, 173] width 22 height 22
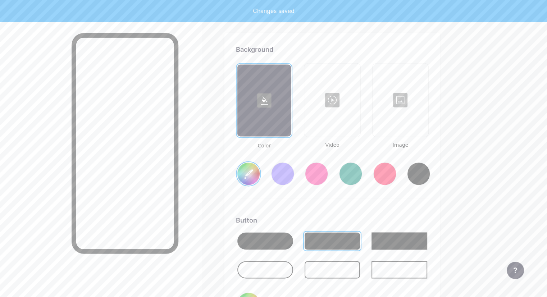
click at [364, 194] on div "Color Video Image #fef9f1" at bounding box center [332, 130] width 193 height 135
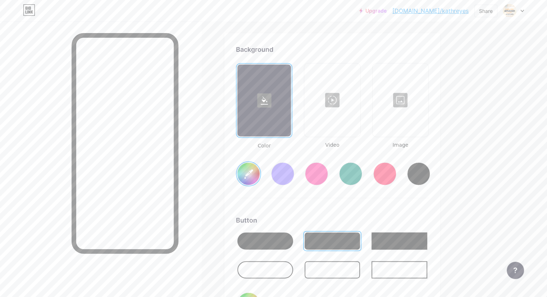
click at [259, 167] on input "#fef9f1" at bounding box center [248, 173] width 22 height 22
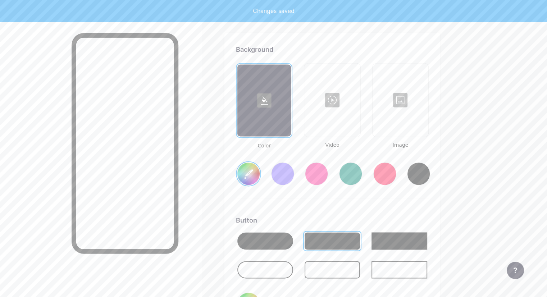
click at [258, 150] on div "Background Color Video Image #fdf9f2 Button #ffce12 Font Inter Poppins EB Garam…" at bounding box center [332, 257] width 216 height 449
type input "#fdf9f2"
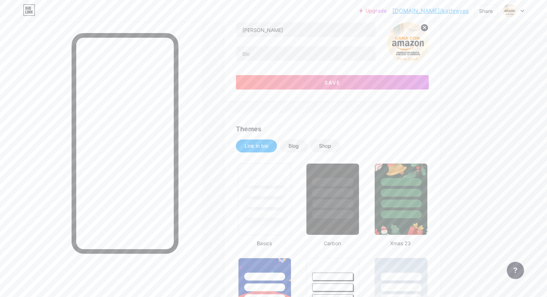
scroll to position [0, 0]
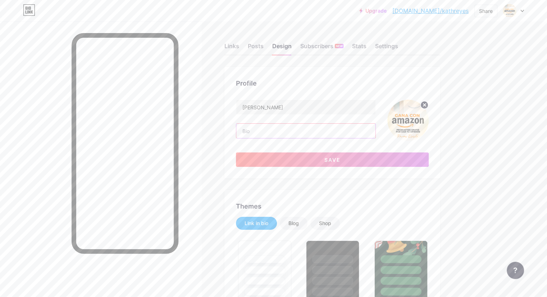
click at [355, 135] on input "text" at bounding box center [305, 131] width 139 height 14
click at [265, 133] on div "Profile [PERSON_NAME] asdd Save" at bounding box center [332, 122] width 216 height 111
click at [306, 130] on input "asdd" at bounding box center [305, 131] width 139 height 14
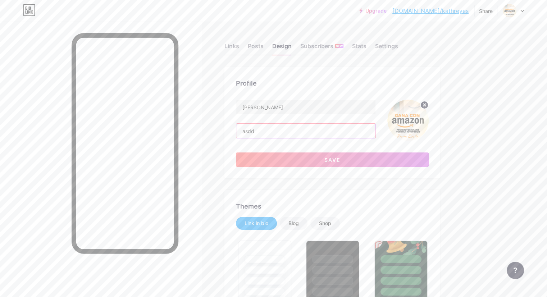
click at [306, 130] on input "asdd" at bounding box center [305, 131] width 139 height 14
type input "Monetiza desde casa"
click at [344, 164] on button "Save" at bounding box center [332, 159] width 193 height 14
type input "#fdf9f2"
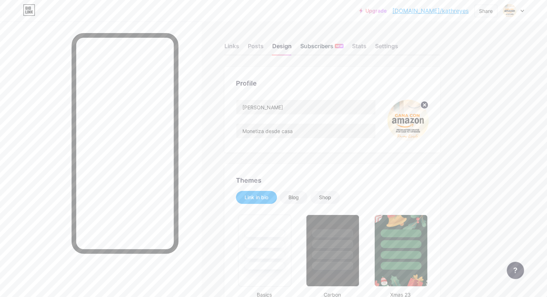
click at [341, 46] on div "Subscribers NEW" at bounding box center [321, 48] width 43 height 13
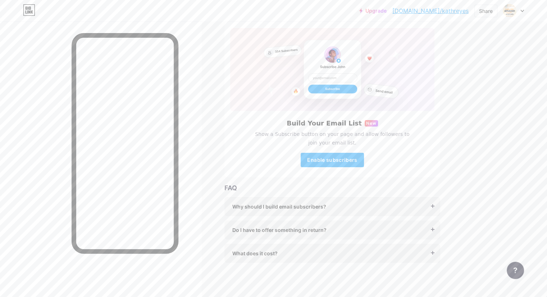
scroll to position [46, 0]
click at [364, 153] on button "Enable subscribers" at bounding box center [331, 158] width 63 height 14
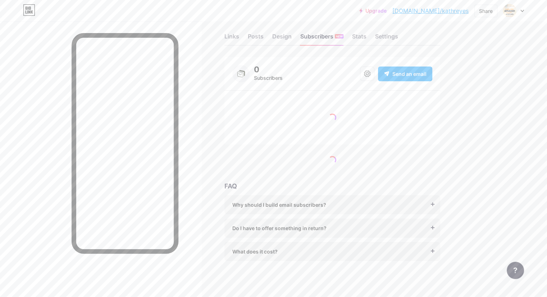
scroll to position [0, 0]
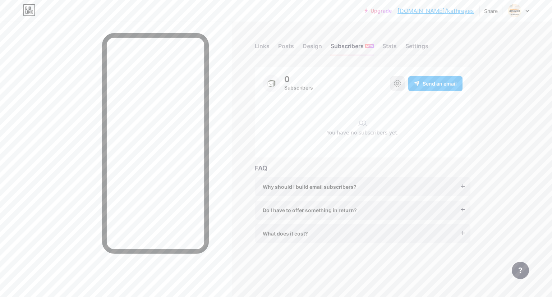
click at [399, 86] on icon at bounding box center [397, 83] width 6 height 6
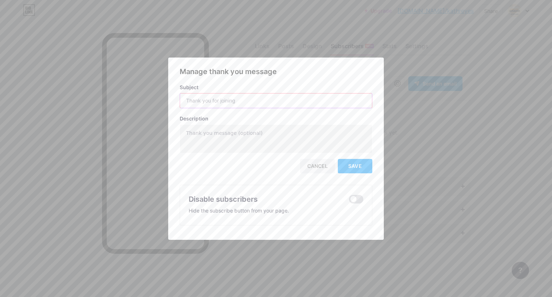
click at [224, 99] on input "text" at bounding box center [276, 100] width 192 height 14
click at [318, 171] on div "Cancel" at bounding box center [317, 166] width 35 height 14
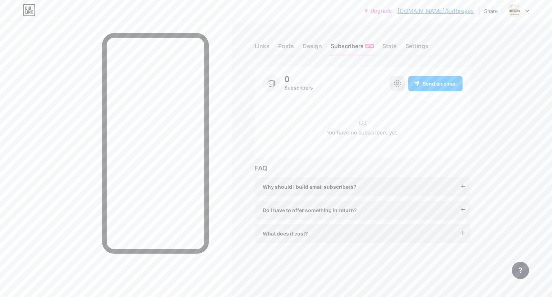
click at [396, 82] on icon at bounding box center [397, 83] width 6 height 6
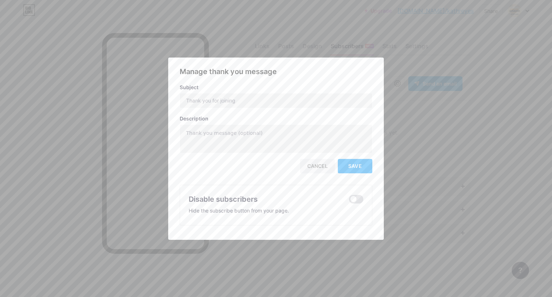
click at [354, 192] on div "Disable subscribers Hide the subscribe button from your page." at bounding box center [276, 205] width 193 height 41
click at [354, 196] on span at bounding box center [356, 199] width 14 height 9
click at [349, 201] on input "checkbox" at bounding box center [349, 201] width 0 height 0
click at [363, 163] on button "Save" at bounding box center [355, 166] width 35 height 14
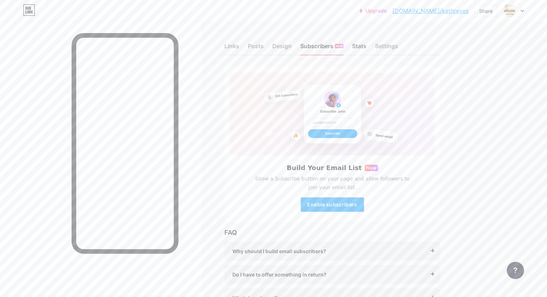
click at [366, 49] on div "Stats" at bounding box center [359, 48] width 14 height 13
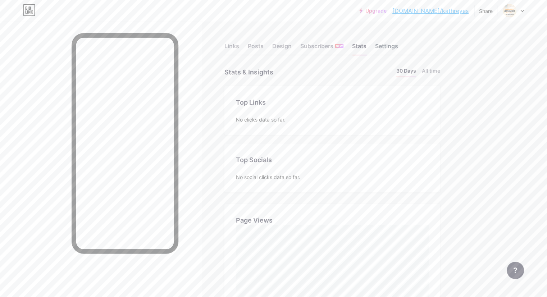
click at [398, 45] on div "Settings" at bounding box center [386, 48] width 23 height 13
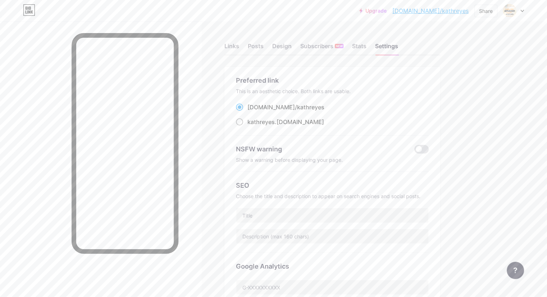
click at [276, 120] on label "kathreyes .[DOMAIN_NAME]" at bounding box center [280, 122] width 88 height 9
click at [252, 126] on input "kathreyes .[DOMAIN_NAME]" at bounding box center [249, 128] width 5 height 5
radio input "true"
click at [275, 103] on label "[DOMAIN_NAME]/ kathreyes" at bounding box center [280, 107] width 88 height 9
click at [252, 111] on input "[DOMAIN_NAME]/ kathreyes" at bounding box center [249, 113] width 5 height 5
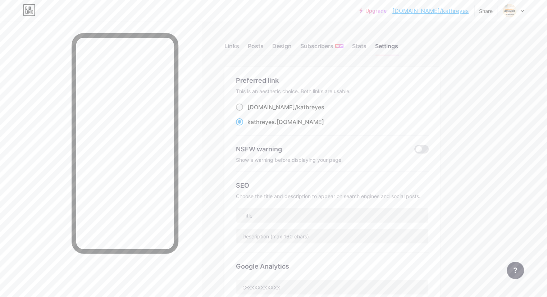
radio input "true"
click at [529, 101] on div "Upgrade [DOMAIN_NAME]/kathre... [DOMAIN_NAME]/kathreyes Share Switch accounts […" at bounding box center [273, 294] width 547 height 589
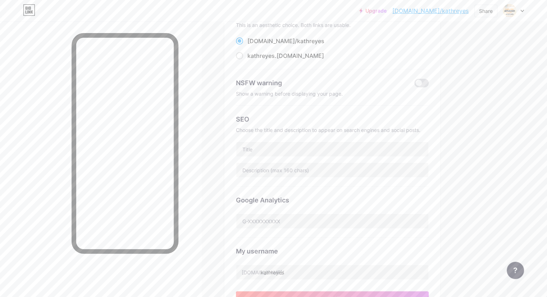
scroll to position [72, 0]
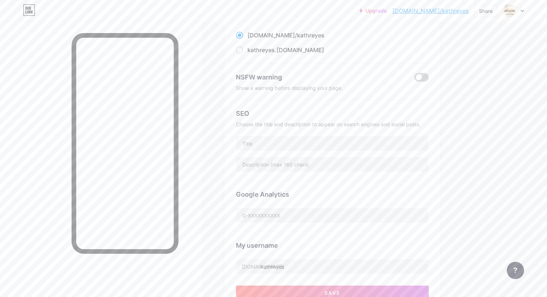
click at [428, 77] on span at bounding box center [421, 77] width 14 height 9
click at [414, 79] on input "checkbox" at bounding box center [414, 79] width 0 height 0
click at [428, 77] on span at bounding box center [421, 77] width 14 height 9
click at [414, 79] on input "checkbox" at bounding box center [414, 79] width 0 height 0
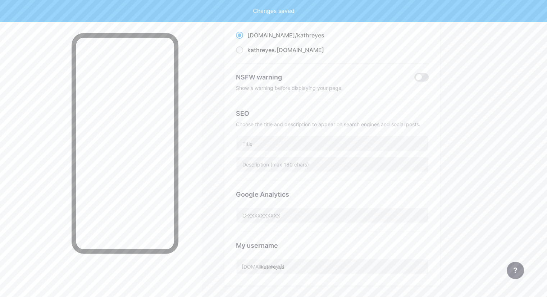
click at [470, 77] on div "Links Posts Design Subscribers NEW Stats Settings Preferred link This is an aes…" at bounding box center [235, 220] width 470 height 541
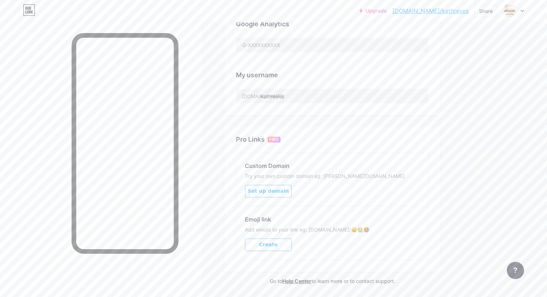
scroll to position [265, 0]
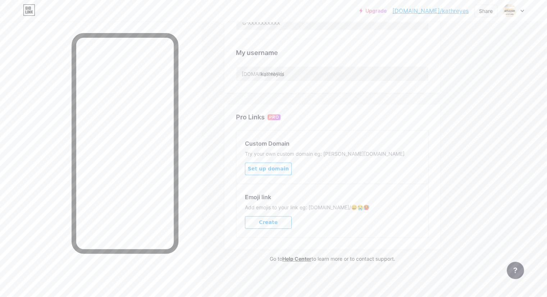
click at [291, 220] on button "Create" at bounding box center [268, 222] width 47 height 13
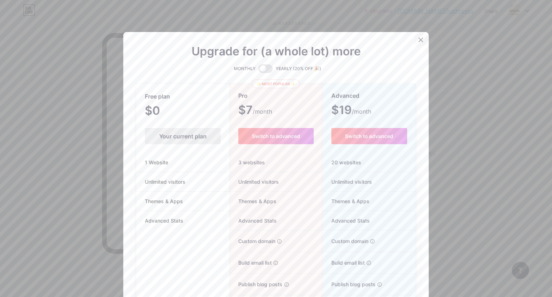
click at [415, 43] on div at bounding box center [420, 39] width 13 height 13
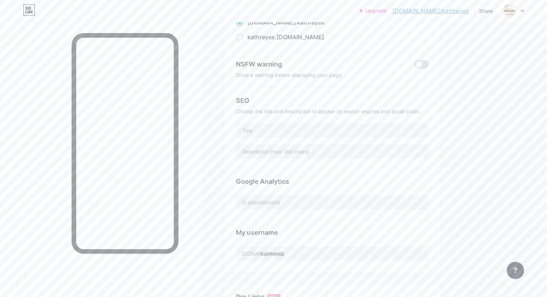
scroll to position [0, 0]
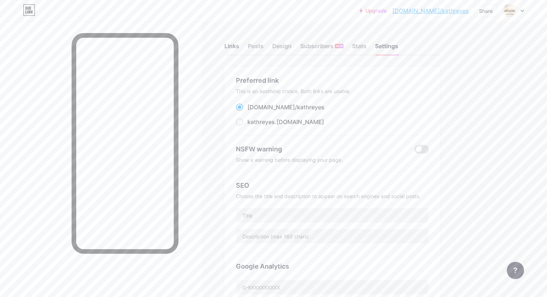
click at [239, 49] on div "Links" at bounding box center [231, 48] width 15 height 13
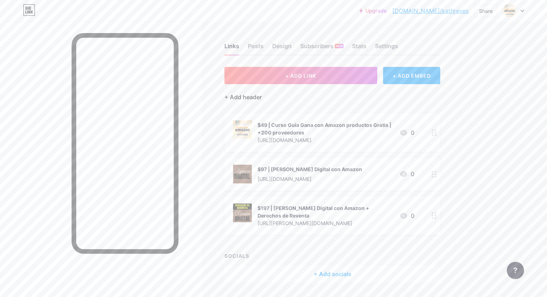
click at [262, 97] on div "+ Add header" at bounding box center [242, 97] width 37 height 9
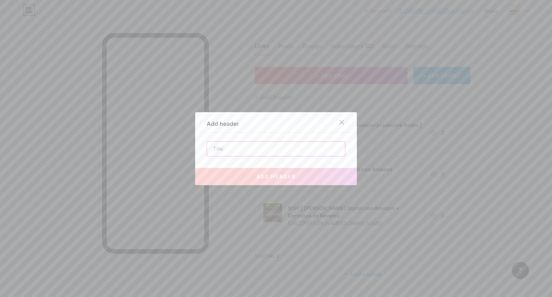
click at [263, 150] on input "text" at bounding box center [276, 149] width 138 height 14
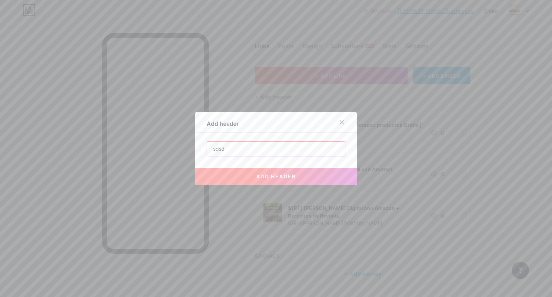
type input "sdsd"
click at [265, 173] on button "add header" at bounding box center [276, 176] width 162 height 17
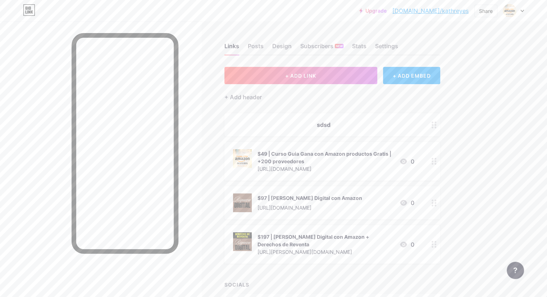
click at [364, 129] on div "sdsd" at bounding box center [332, 124] width 216 height 23
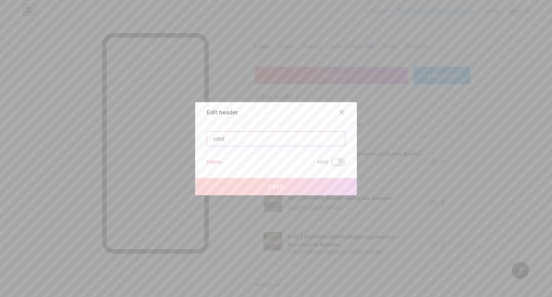
click at [237, 138] on input "sdsd" at bounding box center [276, 139] width 138 height 14
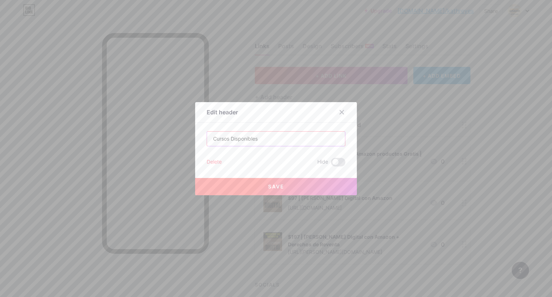
type input "Cursos Disponibles"
click at [282, 190] on button "Save" at bounding box center [276, 186] width 162 height 17
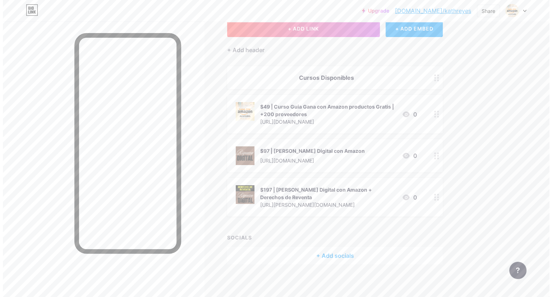
scroll to position [50, 0]
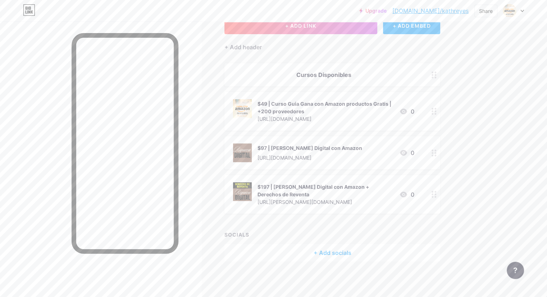
click at [376, 251] on div "+ Add socials" at bounding box center [332, 252] width 216 height 17
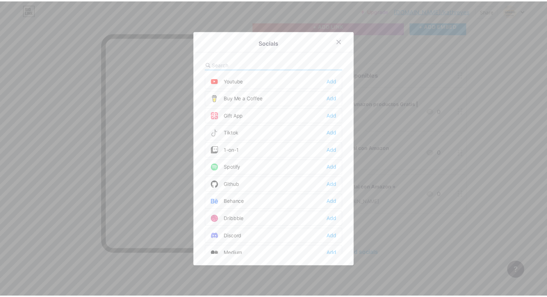
scroll to position [72, 0]
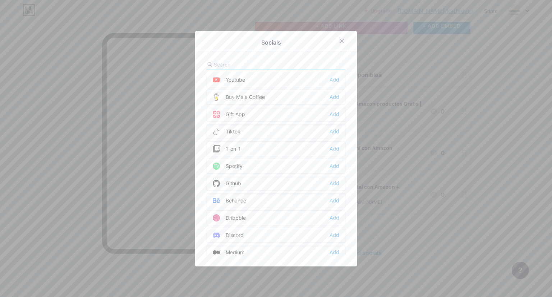
click at [256, 128] on div "Tiktok Add" at bounding box center [276, 131] width 139 height 15
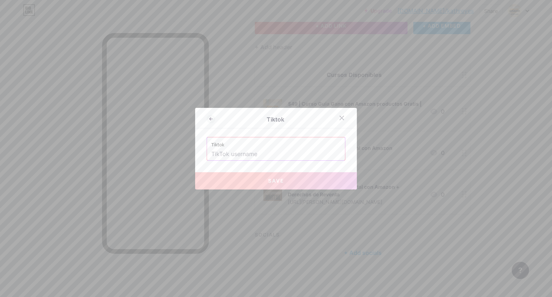
click at [261, 153] on input "text" at bounding box center [275, 154] width 129 height 12
click at [270, 120] on div "Tiktok" at bounding box center [275, 119] width 120 height 9
click at [253, 156] on input "text" at bounding box center [275, 154] width 129 height 12
click at [253, 130] on div "Tiktok Tiktok Save" at bounding box center [276, 149] width 162 height 82
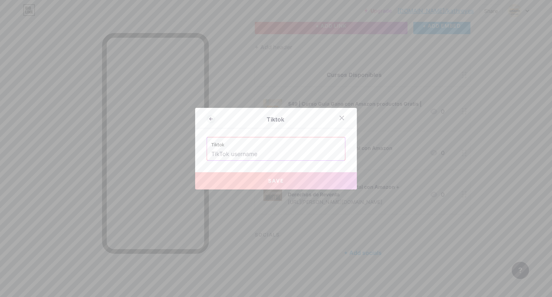
click at [230, 157] on input "text" at bounding box center [275, 154] width 129 height 12
click at [247, 131] on div "Tiktok Tiktok Save" at bounding box center [276, 149] width 162 height 82
click at [233, 156] on input "text" at bounding box center [275, 154] width 129 height 12
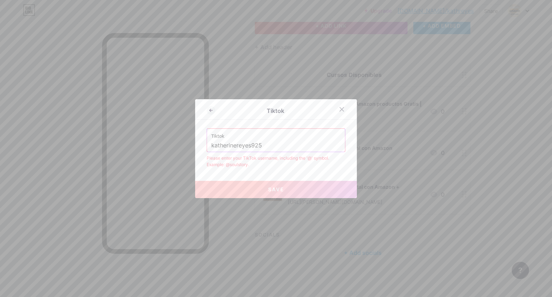
click at [211, 144] on input "katherinereyes925" at bounding box center [275, 145] width 129 height 12
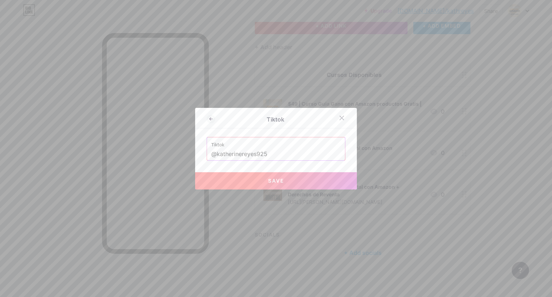
click at [274, 178] on span "Save" at bounding box center [276, 181] width 16 height 6
type input "[URL][DOMAIN_NAME]"
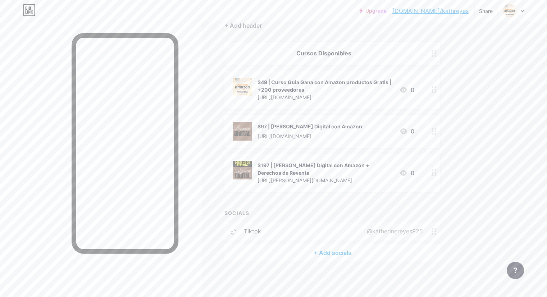
scroll to position [0, 0]
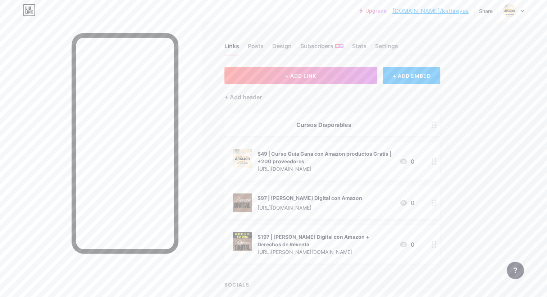
click at [470, 69] on div "Links Posts Design Subscribers NEW Stats Settings + ADD LINK + ADD EMBED + Add …" at bounding box center [235, 195] width 470 height 347
click at [470, 47] on div "Links Posts Design Subscribers NEW Stats Settings + ADD LINK + ADD EMBED + Add …" at bounding box center [235, 195] width 470 height 347
click at [521, 12] on icon at bounding box center [521, 11] width 3 height 2
click at [493, 78] on link "Account settings" at bounding box center [478, 81] width 89 height 19
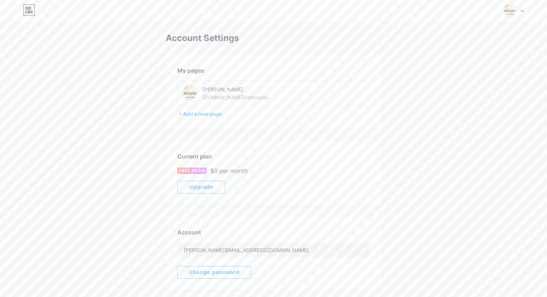
click at [189, 88] on img at bounding box center [190, 93] width 16 height 16
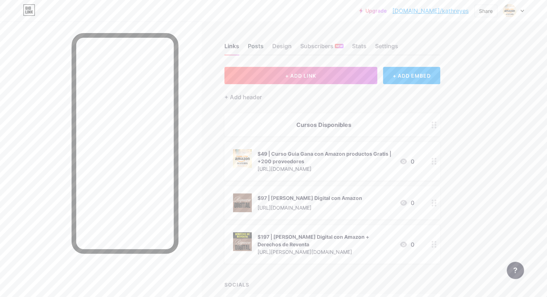
click at [263, 45] on div "Posts" at bounding box center [256, 48] width 16 height 13
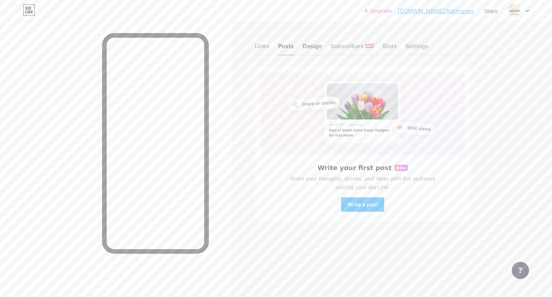
click at [309, 45] on div "Design" at bounding box center [312, 48] width 19 height 13
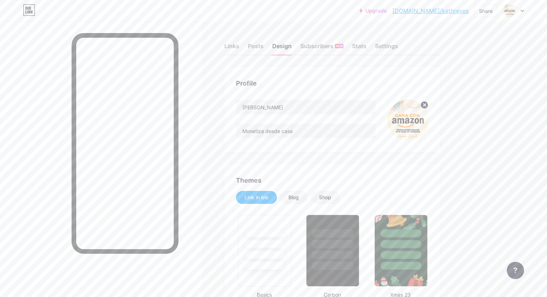
click at [428, 120] on img at bounding box center [407, 120] width 41 height 41
click at [428, 117] on img at bounding box center [407, 120] width 41 height 41
click at [428, 104] on circle at bounding box center [424, 105] width 8 height 8
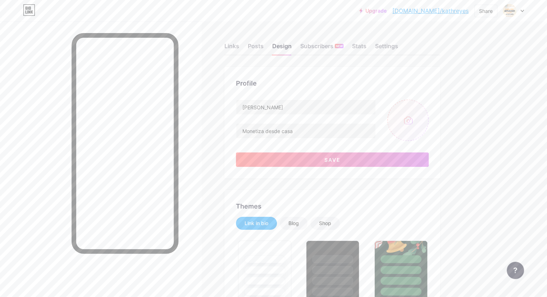
click at [428, 117] on input "file" at bounding box center [407, 120] width 41 height 41
click at [428, 128] on input "file" at bounding box center [407, 120] width 41 height 41
type input "C:\fakepath\avak.JPG"
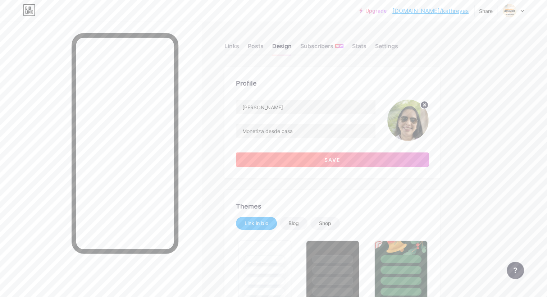
click at [380, 156] on button "Save" at bounding box center [332, 159] width 193 height 14
type input "#fdf9f2"
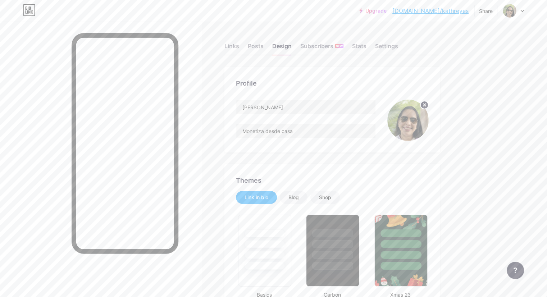
click at [454, 12] on link "[DOMAIN_NAME]/kathreyes" at bounding box center [430, 10] width 76 height 9
click at [239, 43] on div "Links" at bounding box center [231, 48] width 15 height 13
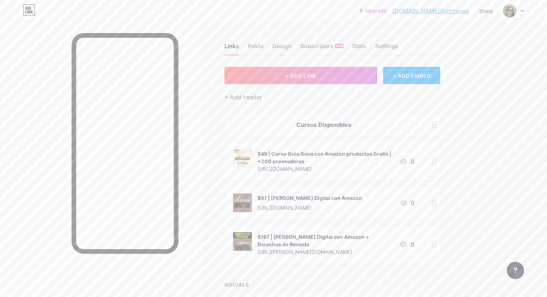
click at [361, 146] on div "$49 | Curso Guia Gana con Amazon productos Gratis | +200 proveedores [URL][DOMA…" at bounding box center [332, 161] width 216 height 38
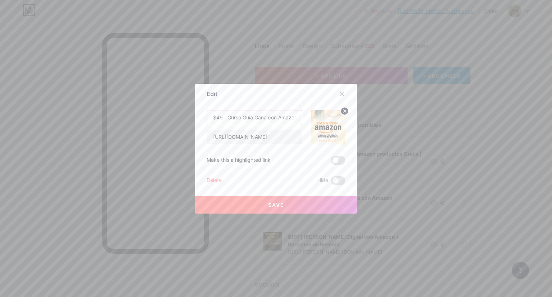
drag, startPoint x: 240, startPoint y: 115, endPoint x: 225, endPoint y: 114, distance: 15.5
click at [225, 114] on input "$49 | Curso Guia Gana con Amazon productos Gratis | +200 proveedores" at bounding box center [254, 117] width 95 height 14
click at [240, 115] on input "$49 | Guia Gana con Amazon productos Gratis | +200 proveedores" at bounding box center [254, 117] width 95 height 14
click at [236, 115] on input "$49 | Guia Gana con Amazon productos Gratis | +200 proveedores" at bounding box center [254, 117] width 95 height 14
click at [234, 115] on input "$49 | Guia Gana con Amazon productos Gratis | +200 proveedores" at bounding box center [254, 117] width 95 height 14
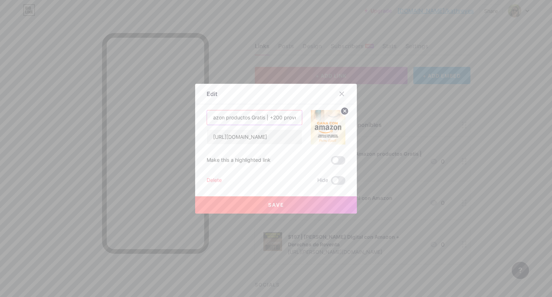
scroll to position [0, 77]
drag, startPoint x: 251, startPoint y: 117, endPoint x: 317, endPoint y: 118, distance: 66.1
click at [317, 118] on div "$49 | Guia: Gana con Amazon productos Gratis | +200 proveedores [URL][DOMAIN_NA…" at bounding box center [276, 127] width 139 height 35
click at [256, 115] on input "$49 | Guia: Gana con Amazon productos Gratis | +200 proveedores" at bounding box center [254, 117] width 95 height 14
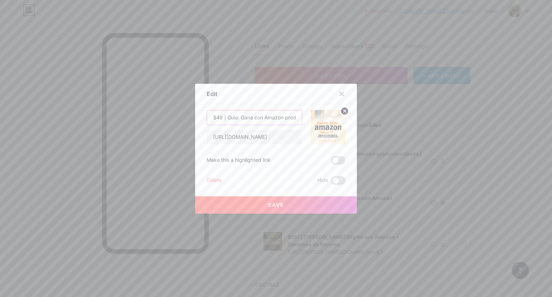
drag, startPoint x: 219, startPoint y: 116, endPoint x: 192, endPoint y: 118, distance: 27.0
click at [192, 118] on div "Edit Content YouTube Play YouTube video without leaving your page. ADD Vimeo Pl…" at bounding box center [276, 148] width 552 height 297
click at [279, 116] on input "$49 | Guia: Gana con Amazon productos Gratis | +200 proveedores" at bounding box center [254, 117] width 95 height 14
click at [284, 117] on input "$49 | Guia: Gana con Amazon productos Gratis | +200 proveedores" at bounding box center [254, 117] width 95 height 14
click at [283, 109] on div "Content YouTube Play YouTube video without leaving your page. ADD Vimeo Play Vi…" at bounding box center [276, 144] width 139 height 81
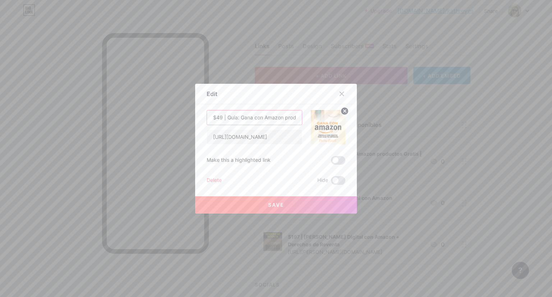
click at [285, 119] on input "$49 | Guia: Gana con Amazon productos Gratis | +200 proveedores" at bounding box center [254, 117] width 95 height 14
type input "$49 | Guia: Gana con Amazon Productos Gratis | +200 proveedores"
click at [291, 203] on button "Save" at bounding box center [276, 204] width 162 height 17
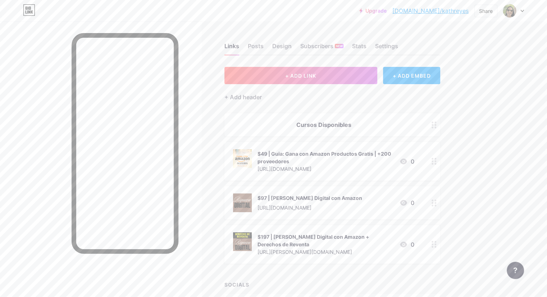
click at [393, 151] on div "$49 | Guia: Gana con Amazon Productos Gratis | +200 proveedores" at bounding box center [325, 157] width 136 height 15
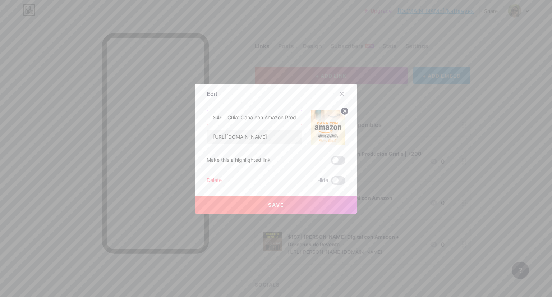
drag, startPoint x: 252, startPoint y: 117, endPoint x: 281, endPoint y: 117, distance: 29.1
click at [281, 117] on input "$49 | Guia: Gana con Amazon Productos Gratis | +200 proveedores" at bounding box center [254, 117] width 95 height 14
click at [296, 115] on input "$49 | Guia: Gana Productos Gratis | +200 proveedores" at bounding box center [254, 117] width 95 height 14
click at [292, 116] on input "$49 | Guia: Gana Productos Gratis | +200 proveedores" at bounding box center [254, 117] width 95 height 14
paste input "con Amazon"
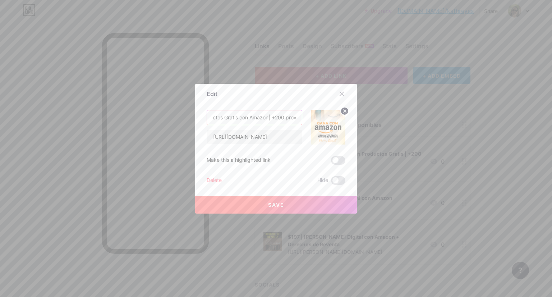
scroll to position [0, 75]
drag, startPoint x: 289, startPoint y: 117, endPoint x: 316, endPoint y: 116, distance: 27.3
click at [316, 116] on div "$49 | Guia: Gana Productos Gratis con Amazon| +200 proveedores [URL][DOMAIN_NAM…" at bounding box center [276, 127] width 139 height 35
click at [245, 114] on input "$49 | Guia: Gana Productos Gratis con Amazon| +200 proveedores" at bounding box center [254, 117] width 95 height 14
click at [250, 117] on input "$49 | Guia: Gana Productos Gratis con Amazon | +200 proveedores" at bounding box center [254, 117] width 95 height 14
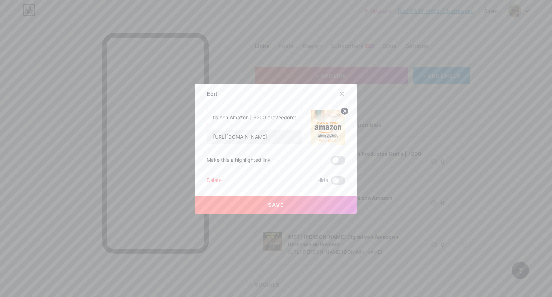
type input "$49 | Guia: Gana Productos Gratis con Amazon | +200 proveedores"
click at [284, 203] on button "Save" at bounding box center [276, 204] width 162 height 17
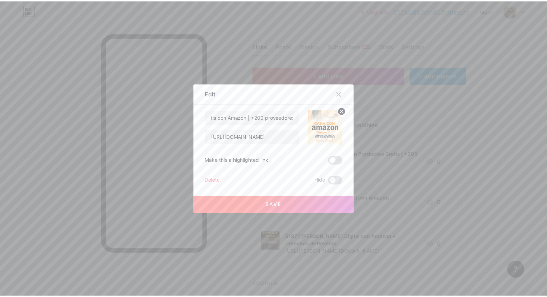
scroll to position [0, 0]
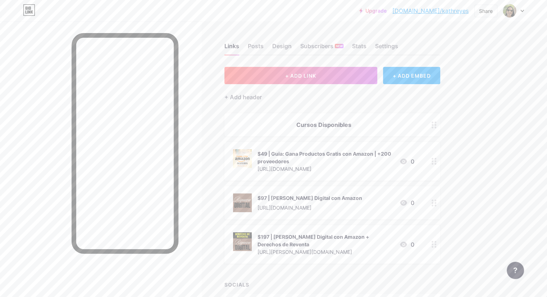
click at [409, 190] on div "$97 | [PERSON_NAME] Digital con Amazon [URL][DOMAIN_NAME] 0" at bounding box center [332, 202] width 216 height 33
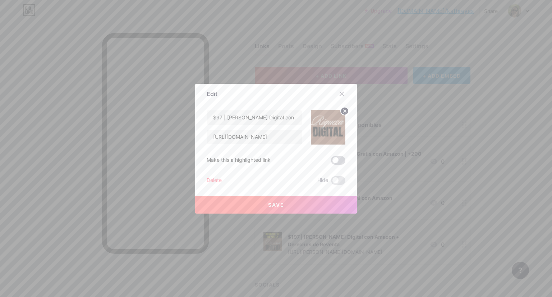
click at [338, 161] on span at bounding box center [338, 160] width 14 height 9
click at [331, 162] on input "checkbox" at bounding box center [331, 162] width 0 height 0
click at [339, 160] on span at bounding box center [338, 160] width 14 height 9
click at [331, 162] on input "checkbox" at bounding box center [331, 162] width 0 height 0
click at [309, 199] on button "Save" at bounding box center [276, 204] width 162 height 17
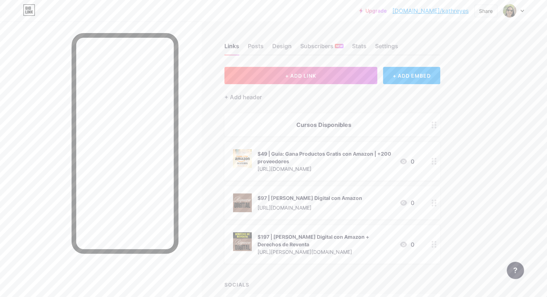
click at [382, 233] on div "$197 | [PERSON_NAME] Digital con Amazon + Derechos de Reventa" at bounding box center [325, 240] width 136 height 15
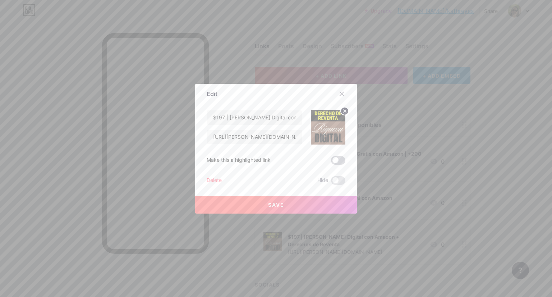
click at [337, 157] on span at bounding box center [338, 160] width 14 height 9
click at [331, 162] on input "checkbox" at bounding box center [331, 162] width 0 height 0
click at [285, 205] on button "Save" at bounding box center [276, 204] width 162 height 17
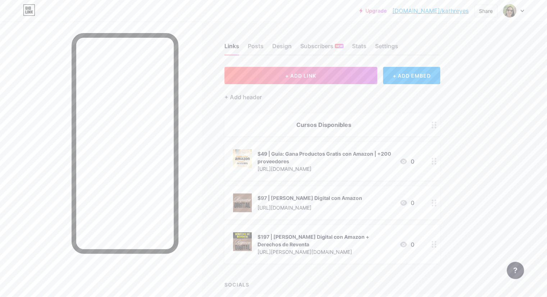
click at [440, 197] on div "$97 | [PERSON_NAME] Digital con Amazon [URL][DOMAIN_NAME] 0" at bounding box center [332, 202] width 216 height 33
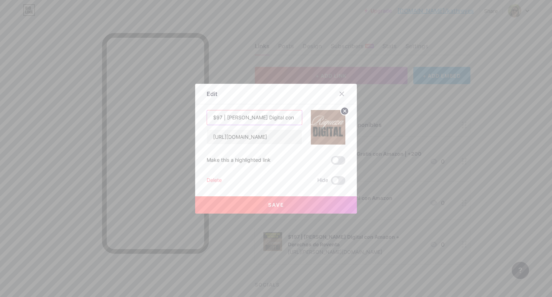
drag, startPoint x: 235, startPoint y: 118, endPoint x: 243, endPoint y: 118, distance: 7.9
click at [236, 118] on input "$97 | [PERSON_NAME] Digital con Amazon" at bounding box center [254, 117] width 95 height 14
click at [239, 116] on input "$97 | [PERSON_NAME] Digital con Amazon" at bounding box center [254, 117] width 95 height 14
type input "$97 | Curso: Riqueza Digital con Amazon"
click at [293, 208] on button "Save" at bounding box center [276, 204] width 162 height 17
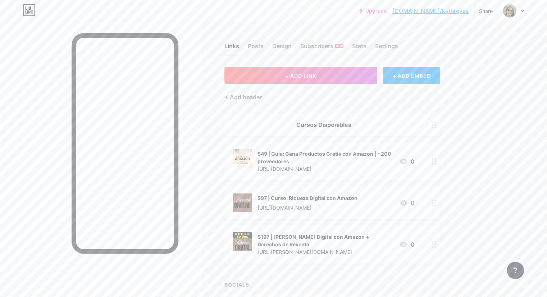
click at [393, 235] on div "$197 | [PERSON_NAME] Digital con Amazon + Derechos de Reventa" at bounding box center [325, 240] width 136 height 15
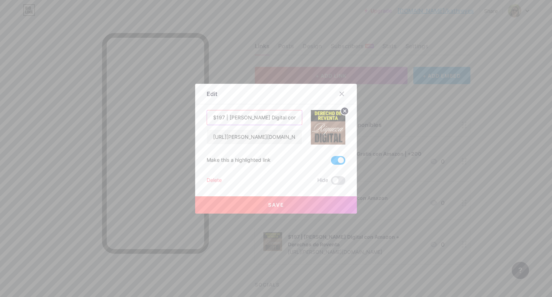
click at [239, 115] on input "$197 | [PERSON_NAME] Digital con Amazon + Derechos de Reventa" at bounding box center [254, 117] width 95 height 14
type input "$197 | Curso: Riqueza Digital con Amazon + Derechos de Reventa"
click at [279, 204] on span "Save" at bounding box center [276, 205] width 16 height 6
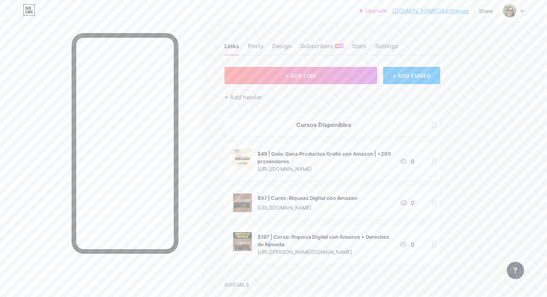
click at [398, 231] on div "$197 | Curso: Riqueza Digital con Amazon + Derechos de Reventa [URL][PERSON_NAM…" at bounding box center [332, 244] width 216 height 38
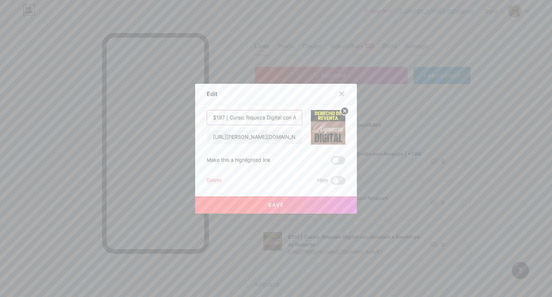
drag, startPoint x: 286, startPoint y: 117, endPoint x: 389, endPoint y: 100, distance: 104.8
click at [286, 117] on input "$197 | Curso: Riqueza Digital con Amazon + Derechos de Reventa" at bounding box center [254, 117] width 95 height 14
paste input "🔥 Fuego Emoji"
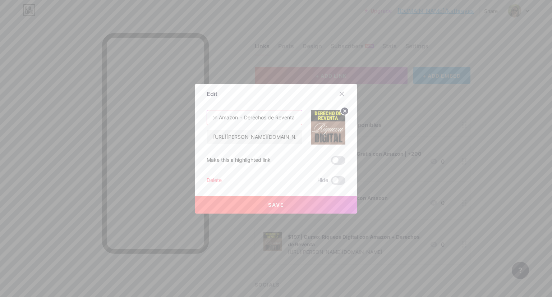
click at [290, 113] on input "$197 | Curso: Riqueza Digital con Amazon + Derechos de Reventa 🔥 Fuego Emoji" at bounding box center [254, 117] width 95 height 14
click at [293, 115] on input "$197 | Curso: Riqueza Digital con Amazon + Derechos de Reventa 🔥 Fuego Emoji" at bounding box center [254, 117] width 95 height 14
paste input "🔥 Fuego Emoji"
drag, startPoint x: 261, startPoint y: 120, endPoint x: 323, endPoint y: 115, distance: 61.6
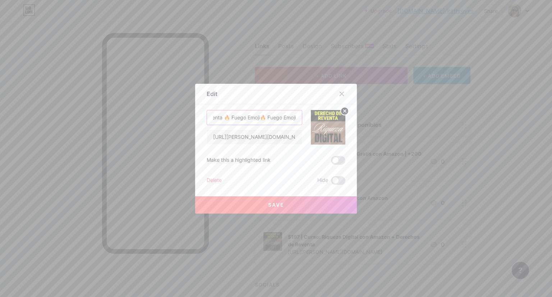
click at [323, 115] on div "$197 | Curso: Riqueza Digital con Amazon + Derechos de Reventa 🔥 Fuego Emoji🔥 F…" at bounding box center [276, 127] width 139 height 35
type input "$197 | Curso: Riqueza Digital con Amazon + Derechos de Reventa🔥"
click at [310, 197] on button "Save" at bounding box center [276, 204] width 162 height 17
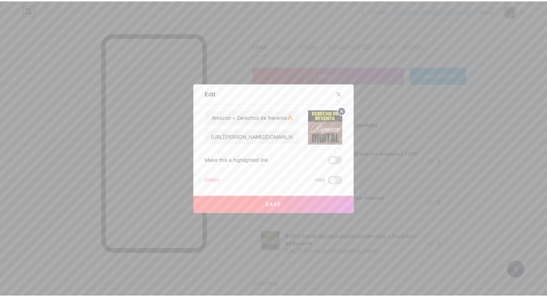
scroll to position [0, 0]
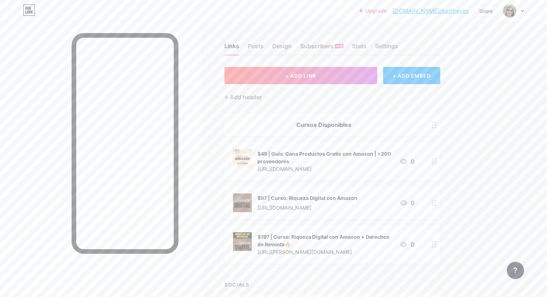
drag, startPoint x: 208, startPoint y: 95, endPoint x: 5, endPoint y: 178, distance: 219.5
click at [398, 45] on div "Settings" at bounding box center [386, 48] width 23 height 13
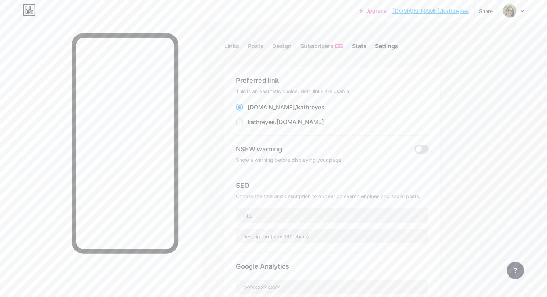
click at [366, 48] on div "Stats" at bounding box center [359, 48] width 14 height 13
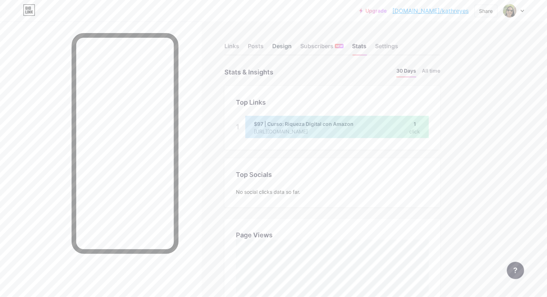
scroll to position [297, 546]
click at [263, 45] on div "Posts" at bounding box center [256, 48] width 16 height 13
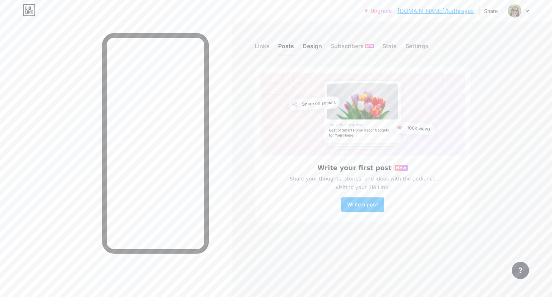
click at [307, 45] on div "Design" at bounding box center [312, 48] width 19 height 13
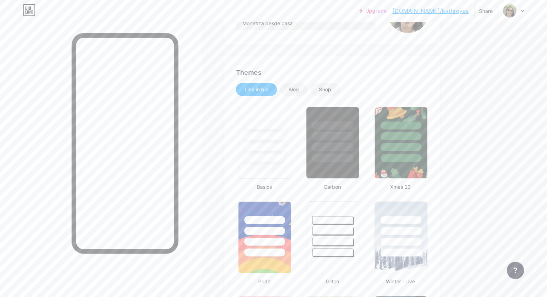
type input "#fdf9f2"
type input "#ffce12"
type input "#000000"
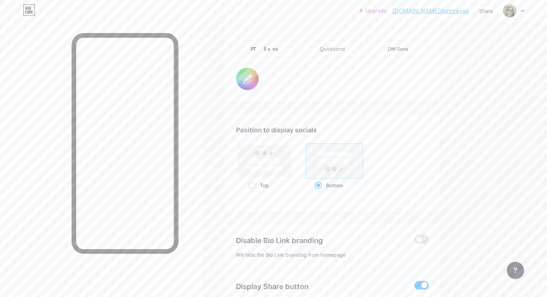
scroll to position [1381, 0]
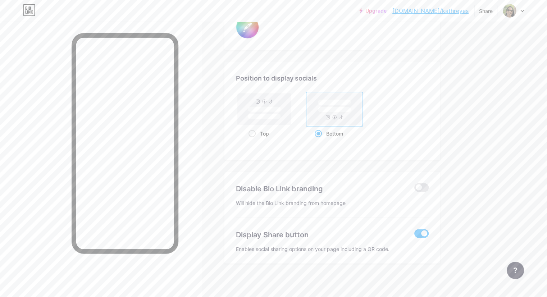
click at [428, 230] on span at bounding box center [421, 233] width 14 height 9
click at [414, 235] on input "checkbox" at bounding box center [414, 235] width 0 height 0
type input "#fdf9f2"
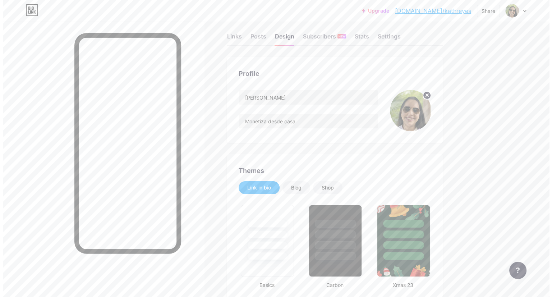
scroll to position [0, 0]
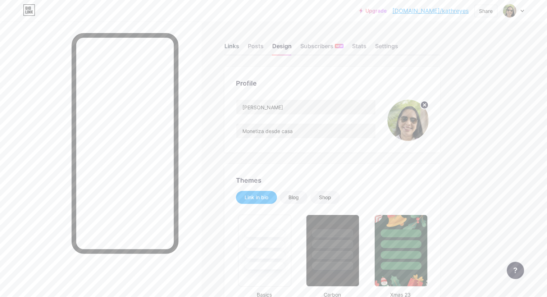
click at [239, 47] on div "Links" at bounding box center [231, 48] width 15 height 13
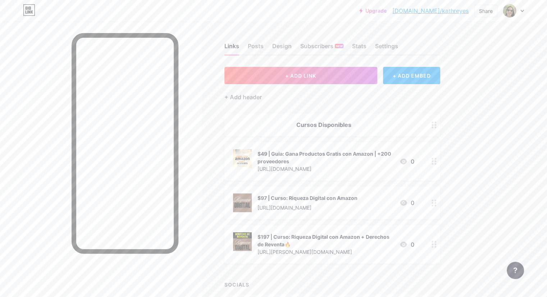
click at [373, 157] on div "$49 | Guia: Gana Productos Gratis con Amazon | +200 proveedores" at bounding box center [325, 157] width 136 height 15
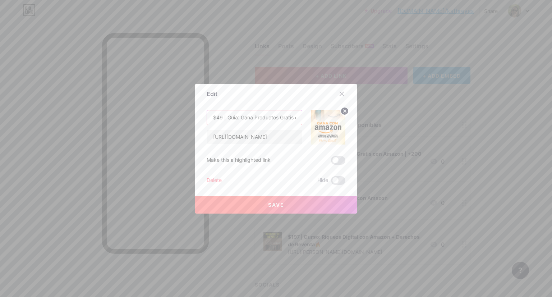
scroll to position [0, 77]
drag, startPoint x: 276, startPoint y: 118, endPoint x: 425, endPoint y: 114, distance: 149.2
click at [426, 114] on div "Edit Content YouTube Play YouTube video without leaving your page. ADD Vimeo Pl…" at bounding box center [276, 148] width 552 height 297
click at [255, 120] on input "$49 | Guia: Gana Productos Gratis con Amazon | +200 proveedores" at bounding box center [254, 117] width 95 height 14
click at [249, 116] on input "$49 | Guia: Gana Productos Gratis con Amazon | +200 proveedores" at bounding box center [254, 117] width 95 height 14
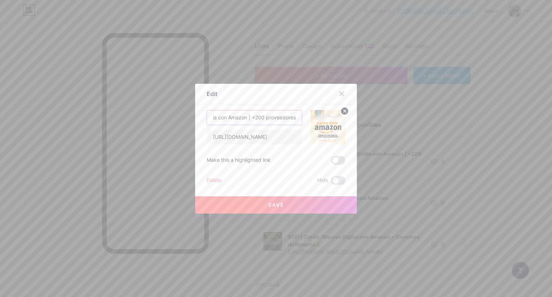
click at [248, 117] on input "$49 | Guia: Gana Productos Gratis con Amazon | +200 proveedores" at bounding box center [254, 117] width 95 height 14
type input "$49 | Guia: Gana Productos Gratis con Amazon / +200 proveedores"
click at [300, 207] on button "Save" at bounding box center [276, 204] width 162 height 17
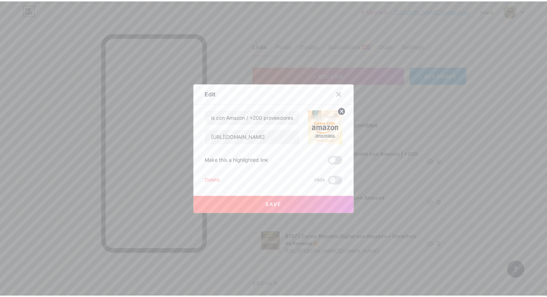
scroll to position [0, 0]
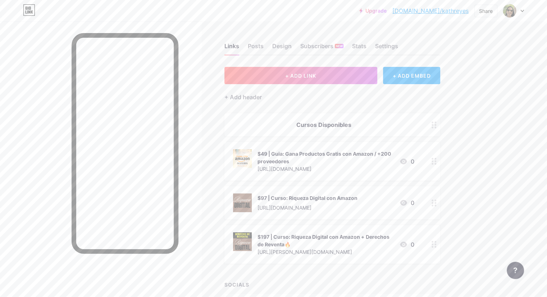
click at [240, 31] on div "Links Posts Design Subscribers NEW Stats Settings + ADD LINK + ADD EMBED + Add …" at bounding box center [235, 195] width 470 height 347
click at [335, 151] on div "$49 | Guia: Gana Productos Gratis con Amazon / +200 proveedores" at bounding box center [325, 157] width 136 height 15
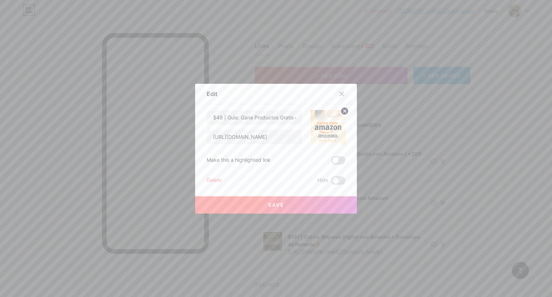
click at [342, 94] on div at bounding box center [341, 93] width 13 height 13
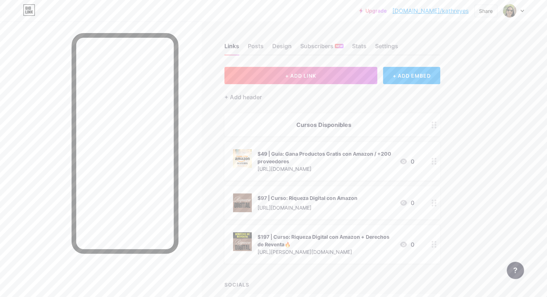
click at [383, 151] on div "$49 | Guia: Gana Productos Gratis con Amazon / +200 proveedores" at bounding box center [325, 157] width 136 height 15
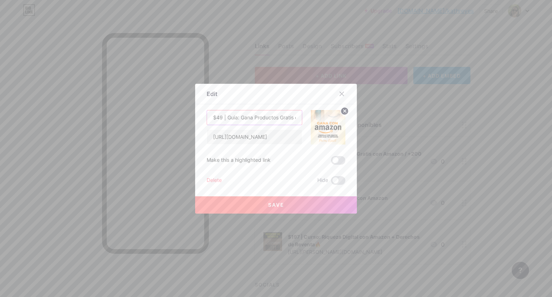
click at [209, 118] on input "$49 | Guia: Gana Productos Gratis con Amazon / +200 proveedores" at bounding box center [254, 117] width 95 height 14
type input "<b>$49 | Guia: Gana Productos Gratis con Amazon / +200 proveedores"
click at [275, 204] on span "Save" at bounding box center [276, 205] width 16 height 6
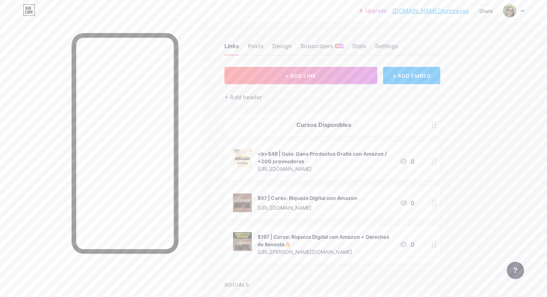
click at [391, 153] on div "<b>$49 | Guia: Gana Productos Gratis con Amazon / +200 proveedores" at bounding box center [325, 157] width 136 height 15
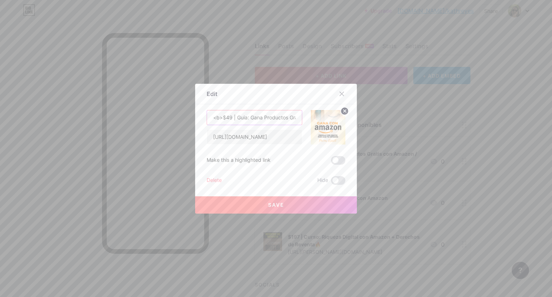
drag, startPoint x: 219, startPoint y: 117, endPoint x: 173, endPoint y: 117, distance: 46.0
click at [173, 117] on div "Edit Content YouTube Play YouTube video without leaving your page. ADD Vimeo Pl…" at bounding box center [276, 148] width 552 height 297
type input "$49 | Guia: Gana Productos Gratis con Amazon / +200 proveedores"
click at [282, 203] on button "Save" at bounding box center [276, 204] width 162 height 17
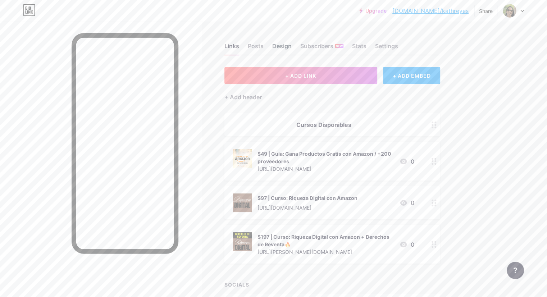
click at [291, 47] on div "Design" at bounding box center [281, 48] width 19 height 13
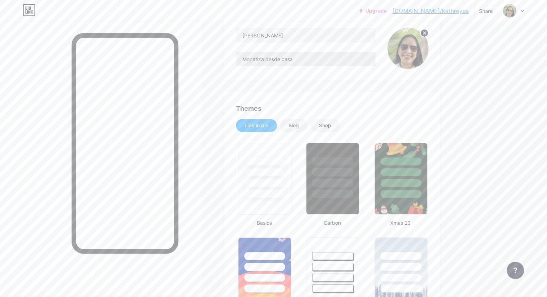
type input "#fdf9f2"
type input "#ffce12"
type input "#000000"
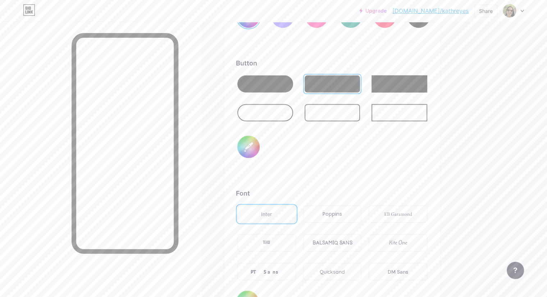
scroll to position [1130, 0]
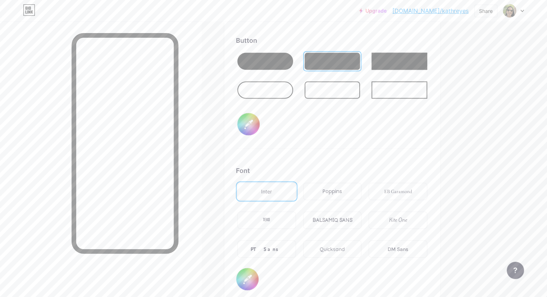
click at [408, 245] on div "DM Sans" at bounding box center [397, 249] width 20 height 8
click at [272, 189] on div "Inter" at bounding box center [266, 192] width 11 height 8
click at [342, 189] on div "Poppins" at bounding box center [331, 192] width 19 height 8
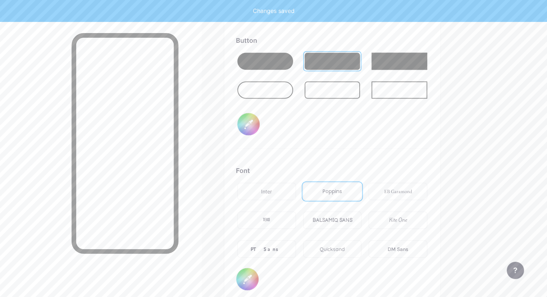
click at [296, 192] on div "Inter" at bounding box center [266, 191] width 59 height 17
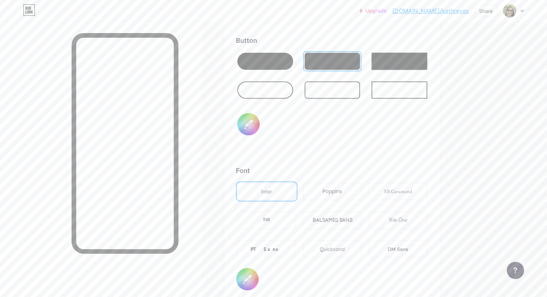
click at [296, 248] on div "PT Sans" at bounding box center [266, 248] width 59 height 17
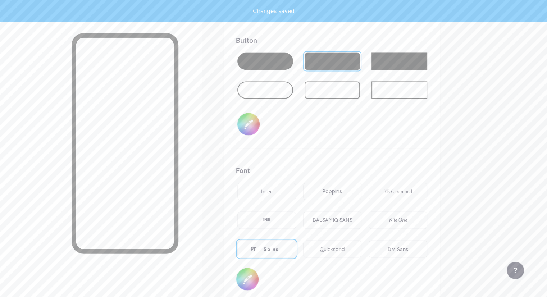
click at [296, 193] on div "Inter" at bounding box center [266, 191] width 59 height 17
type input "#fdf9f2"
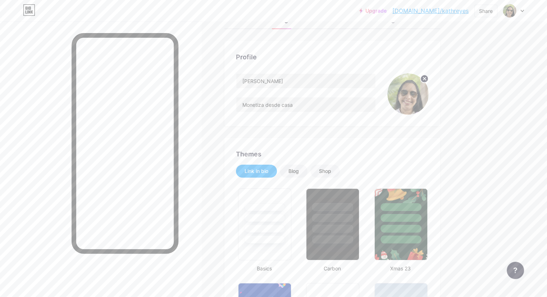
scroll to position [0, 0]
